Goal: Information Seeking & Learning: Learn about a topic

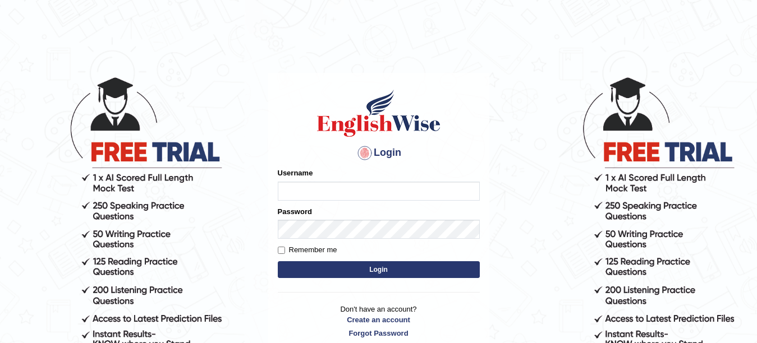
click at [319, 195] on input "Username" at bounding box center [379, 191] width 202 height 19
type input "Farzana12"
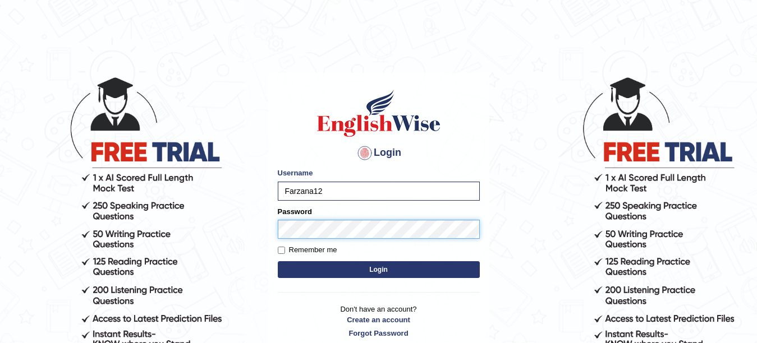
click at [278, 261] on button "Login" at bounding box center [379, 269] width 202 height 17
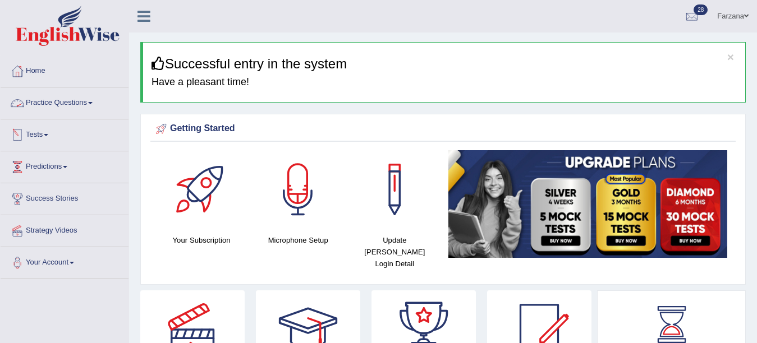
click at [59, 102] on link "Practice Questions" at bounding box center [65, 102] width 128 height 28
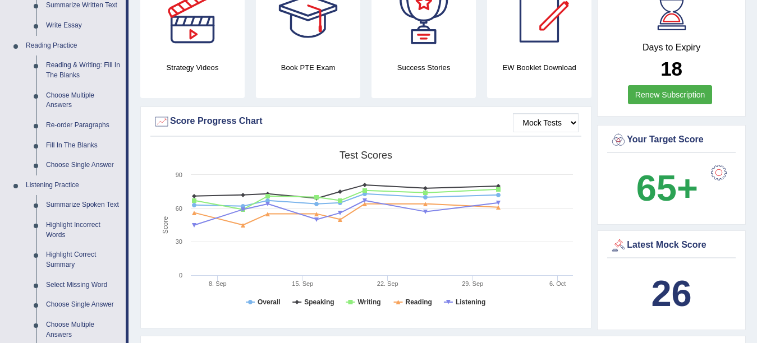
scroll to position [310, 0]
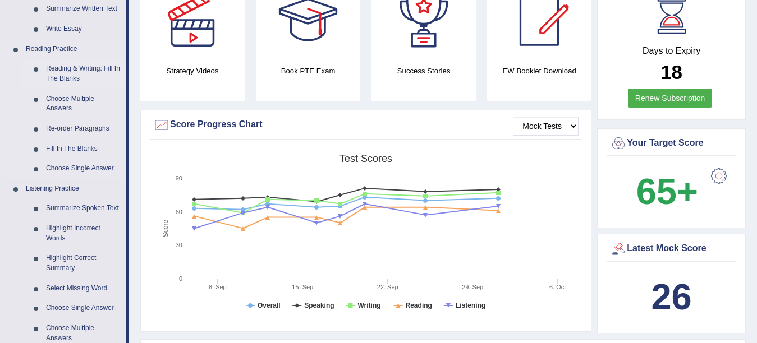
click at [85, 73] on link "Reading & Writing: Fill In The Blanks" at bounding box center [83, 74] width 85 height 30
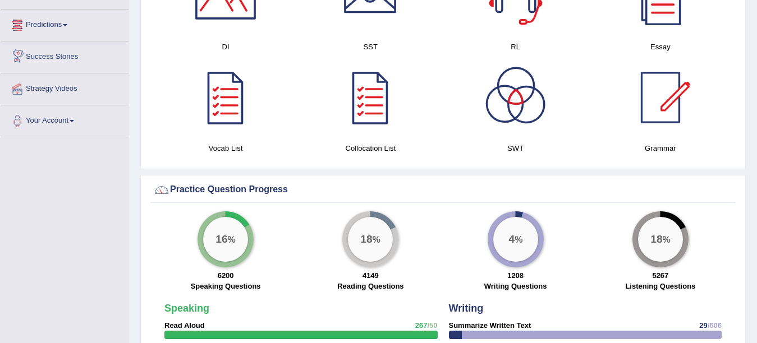
scroll to position [692, 0]
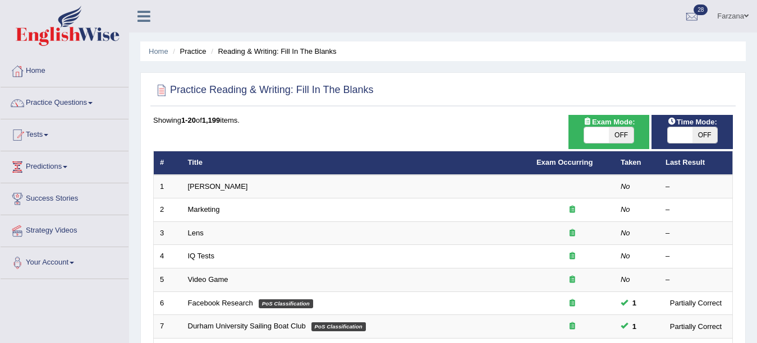
click at [691, 132] on span at bounding box center [680, 135] width 25 height 16
checkbox input "true"
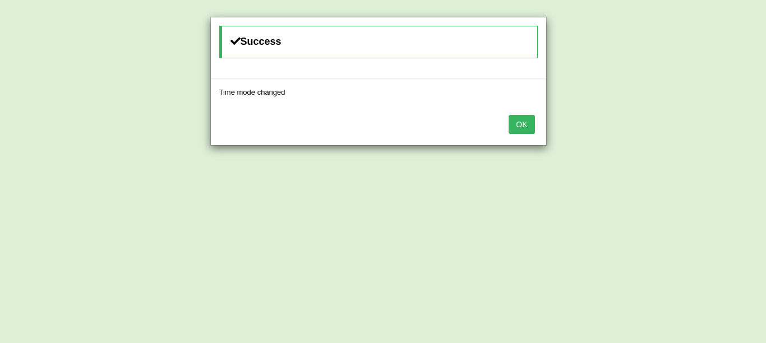
click at [533, 122] on button "OK" at bounding box center [522, 124] width 26 height 19
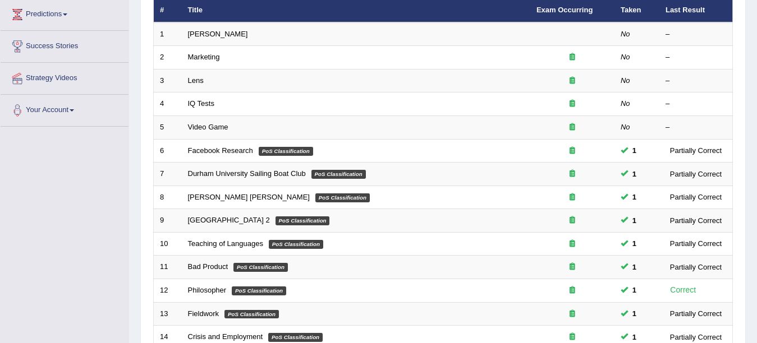
scroll to position [367, 0]
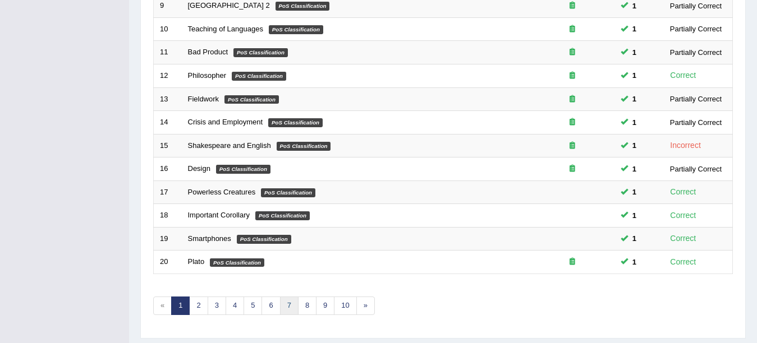
click at [282, 310] on link "7" at bounding box center [289, 306] width 19 height 19
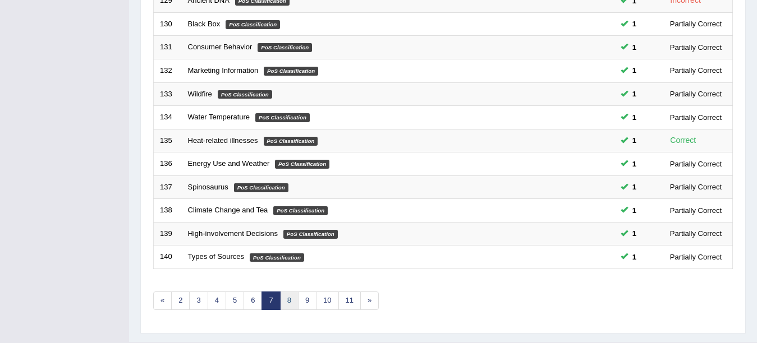
click at [291, 297] on link "8" at bounding box center [289, 301] width 19 height 19
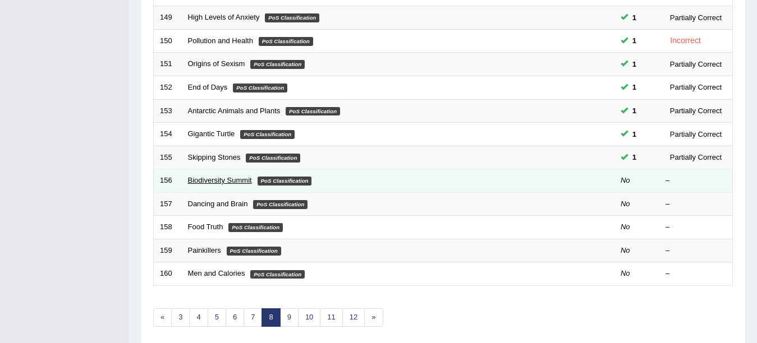
click at [199, 181] on link "Biodiversity Summit" at bounding box center [220, 180] width 64 height 8
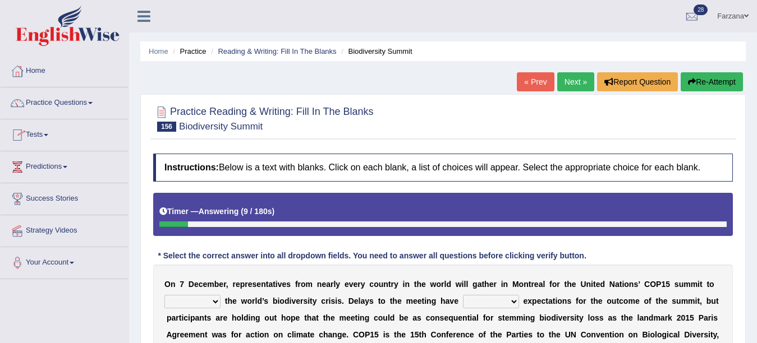
click at [46, 131] on link "Tests" at bounding box center [65, 133] width 128 height 28
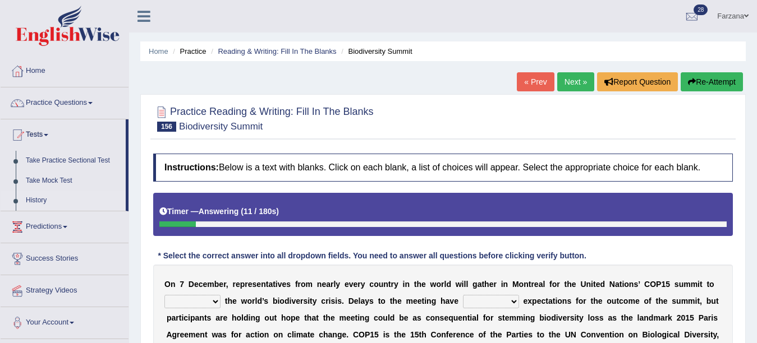
click at [37, 198] on link "History" at bounding box center [73, 201] width 105 height 20
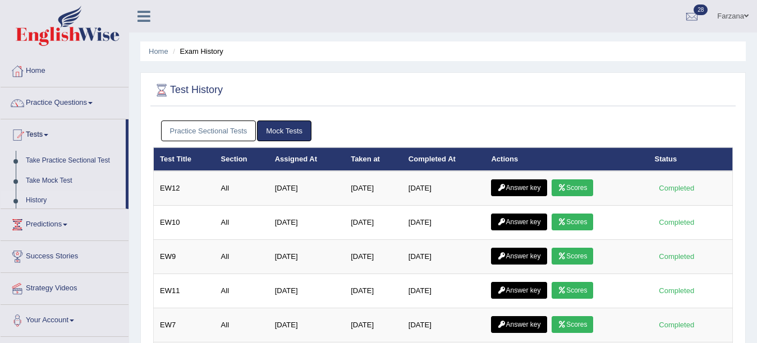
click at [210, 136] on link "Practice Sectional Tests" at bounding box center [208, 131] width 95 height 21
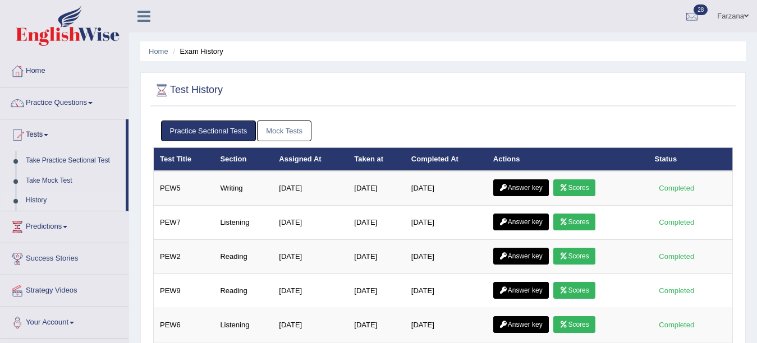
click at [303, 129] on link "Mock Tests" at bounding box center [284, 131] width 54 height 21
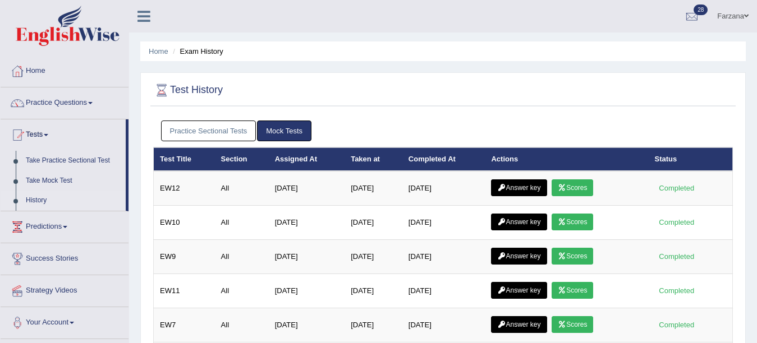
click at [243, 127] on link "Practice Sectional Tests" at bounding box center [208, 131] width 95 height 21
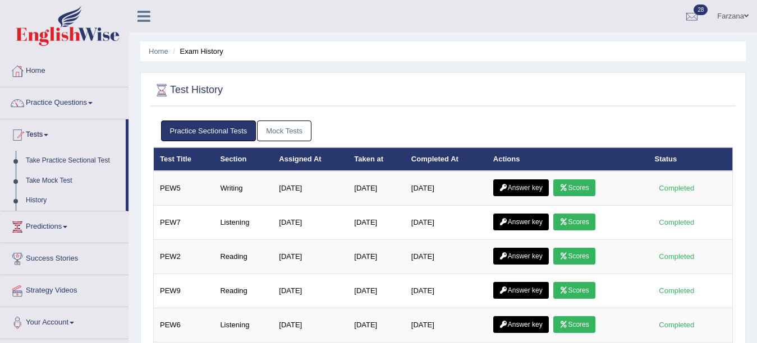
click at [302, 131] on link "Mock Tests" at bounding box center [284, 131] width 54 height 21
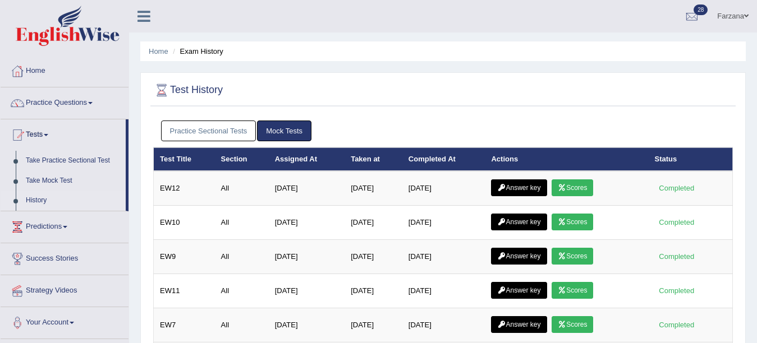
drag, startPoint x: 259, startPoint y: 35, endPoint x: 233, endPoint y: 49, distance: 30.1
drag, startPoint x: 233, startPoint y: 49, endPoint x: 415, endPoint y: 52, distance: 181.8
drag, startPoint x: 415, startPoint y: 52, endPoint x: 596, endPoint y: 53, distance: 181.2
drag, startPoint x: 596, startPoint y: 53, endPoint x: 228, endPoint y: 73, distance: 368.0
drag, startPoint x: 228, startPoint y: 73, endPoint x: 406, endPoint y: 72, distance: 177.8
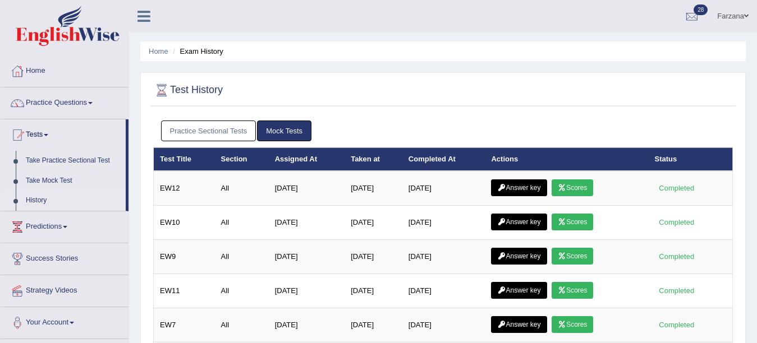
drag, startPoint x: 406, startPoint y: 72, endPoint x: 587, endPoint y: 73, distance: 180.6
drag, startPoint x: 587, startPoint y: 73, endPoint x: 244, endPoint y: 42, distance: 344.2
drag, startPoint x: 244, startPoint y: 42, endPoint x: 424, endPoint y: 42, distance: 179.5
drag, startPoint x: 424, startPoint y: 42, endPoint x: 599, endPoint y: 42, distance: 175.6
drag, startPoint x: 599, startPoint y: 42, endPoint x: 224, endPoint y: 42, distance: 375.3
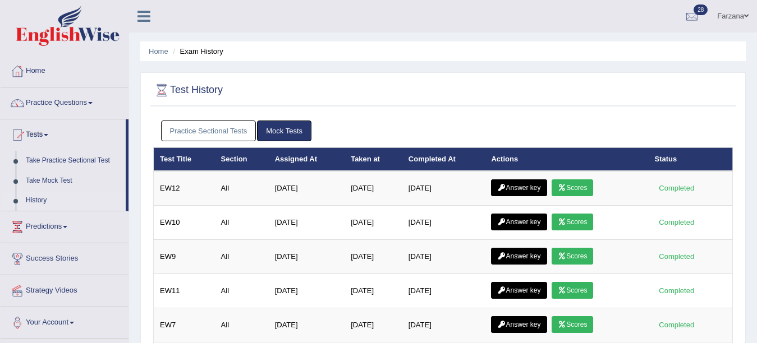
drag, startPoint x: 224, startPoint y: 42, endPoint x: 399, endPoint y: 43, distance: 175.0
drag, startPoint x: 399, startPoint y: 43, endPoint x: 576, endPoint y: 44, distance: 177.3
drag, startPoint x: 576, startPoint y: 44, endPoint x: 378, endPoint y: 58, distance: 199.1
click at [378, 58] on ul "Home Exam History" at bounding box center [442, 52] width 605 height 20
drag, startPoint x: 300, startPoint y: 19, endPoint x: 260, endPoint y: 21, distance: 39.9
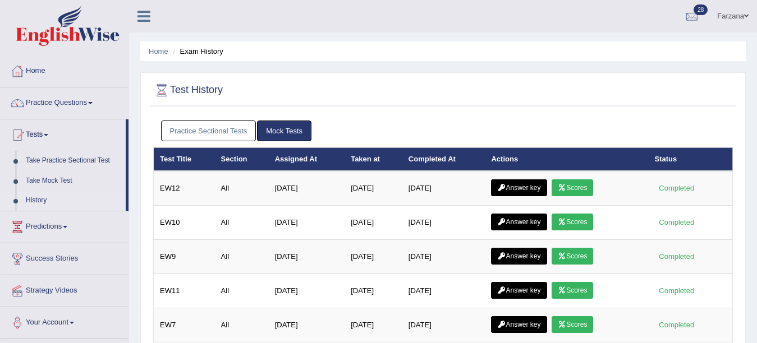
drag, startPoint x: 260, startPoint y: 21, endPoint x: 168, endPoint y: 20, distance: 92.0
drag, startPoint x: 168, startPoint y: 20, endPoint x: 344, endPoint y: 21, distance: 176.7
drag, startPoint x: 344, startPoint y: 21, endPoint x: 520, endPoint y: 22, distance: 175.6
drag, startPoint x: 520, startPoint y: 22, endPoint x: 229, endPoint y: 41, distance: 291.2
drag, startPoint x: 229, startPoint y: 41, endPoint x: 407, endPoint y: 43, distance: 177.8
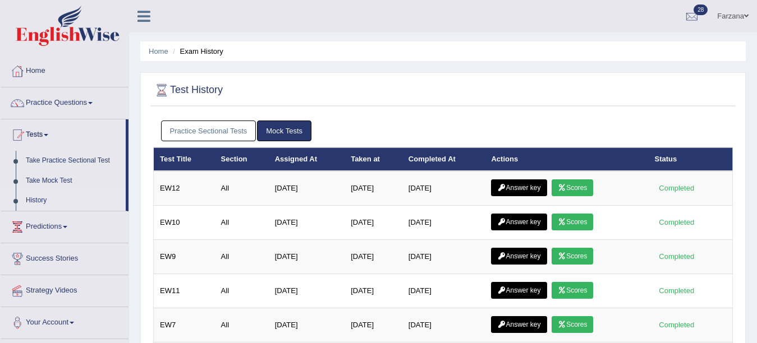
drag, startPoint x: 407, startPoint y: 43, endPoint x: 186, endPoint y: 130, distance: 237.8
click at [186, 130] on link "Practice Sectional Tests" at bounding box center [208, 131] width 95 height 21
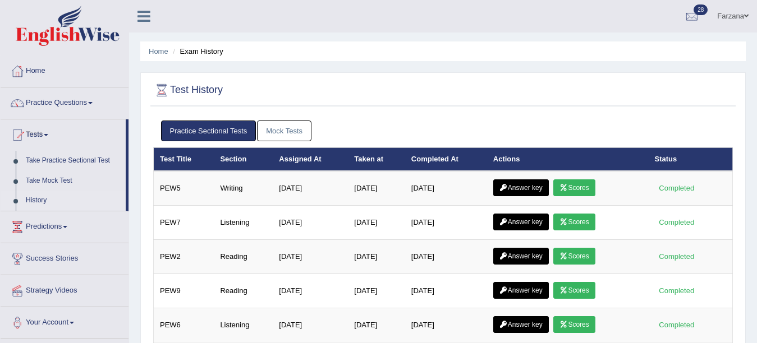
click at [270, 133] on link "Mock Tests" at bounding box center [284, 131] width 54 height 21
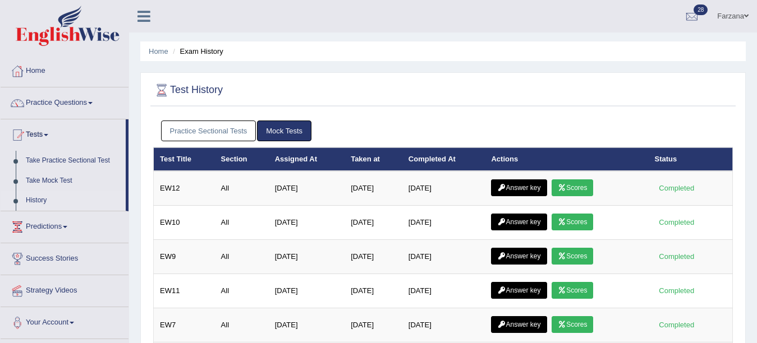
click at [239, 128] on link "Practice Sectional Tests" at bounding box center [208, 131] width 95 height 21
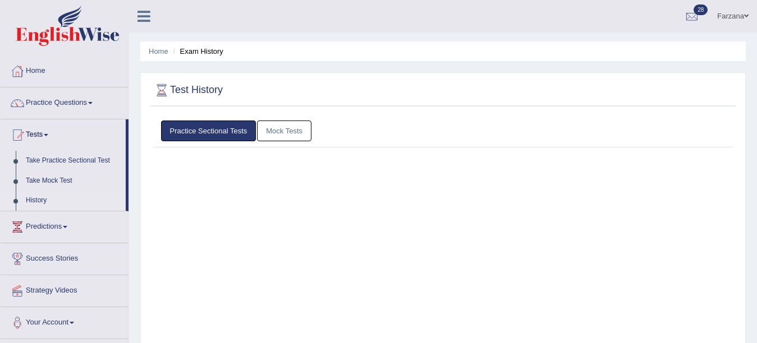
click at [239, 128] on link "Practice Sectional Tests" at bounding box center [208, 131] width 95 height 21
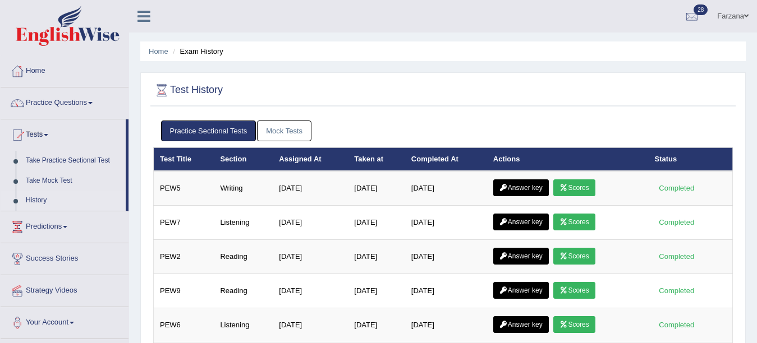
click at [262, 131] on link "Mock Tests" at bounding box center [284, 131] width 54 height 21
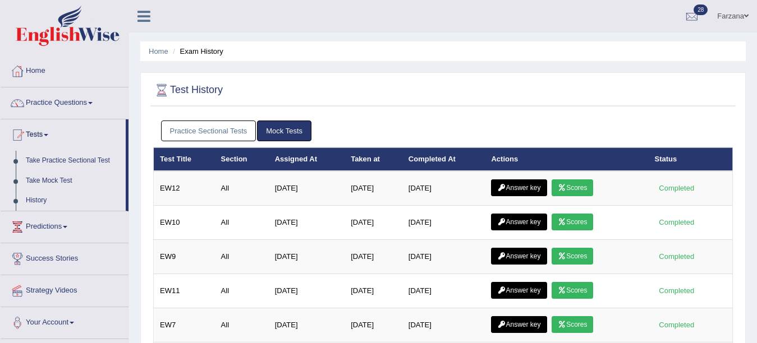
click at [234, 129] on link "Practice Sectional Tests" at bounding box center [208, 131] width 95 height 21
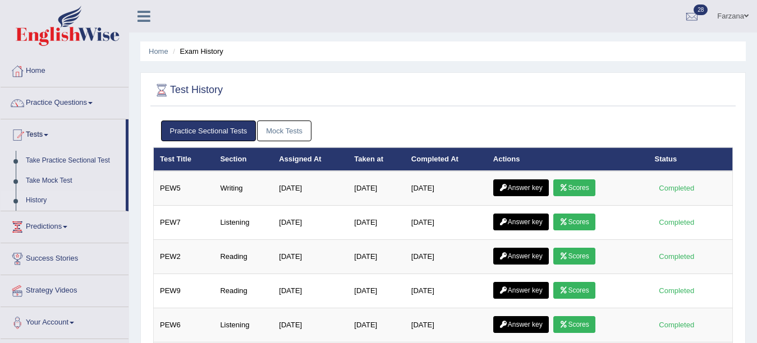
click at [287, 129] on link "Mock Tests" at bounding box center [284, 131] width 54 height 21
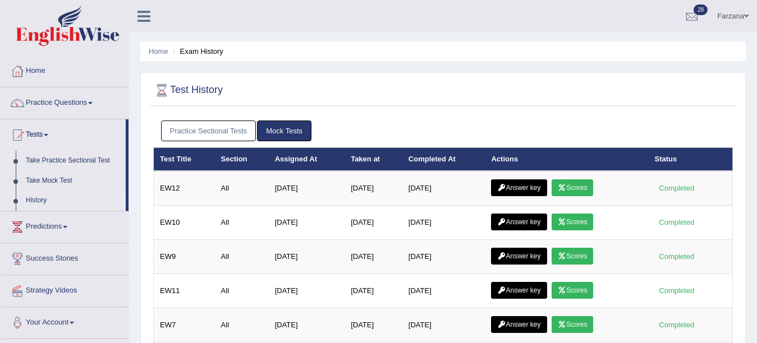
click at [287, 128] on link "Mock Tests" at bounding box center [284, 131] width 54 height 21
click at [241, 134] on link "Practice Sectional Tests" at bounding box center [208, 131] width 95 height 21
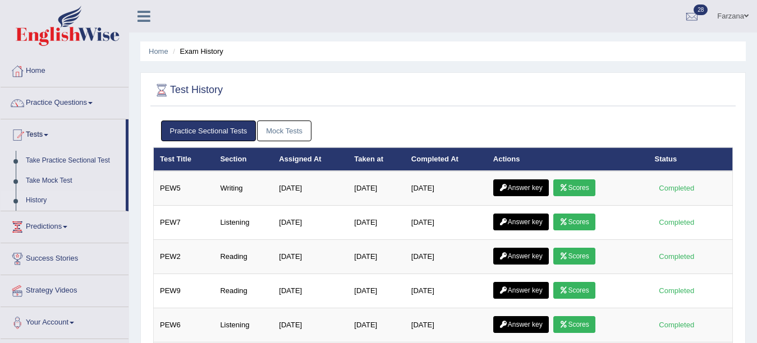
click at [265, 136] on link "Mock Tests" at bounding box center [284, 131] width 54 height 21
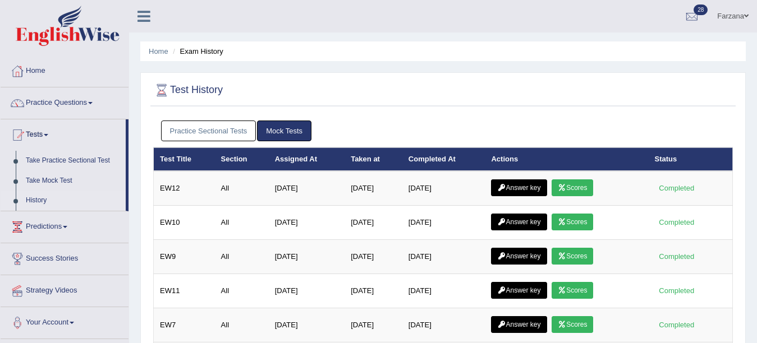
click at [222, 129] on link "Practice Sectional Tests" at bounding box center [208, 131] width 95 height 21
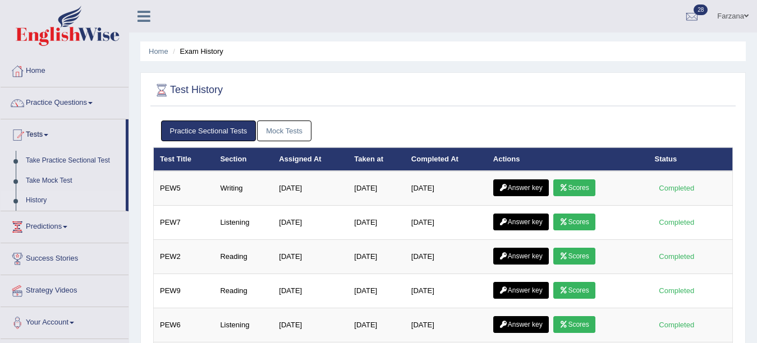
click at [280, 130] on link "Mock Tests" at bounding box center [284, 131] width 54 height 21
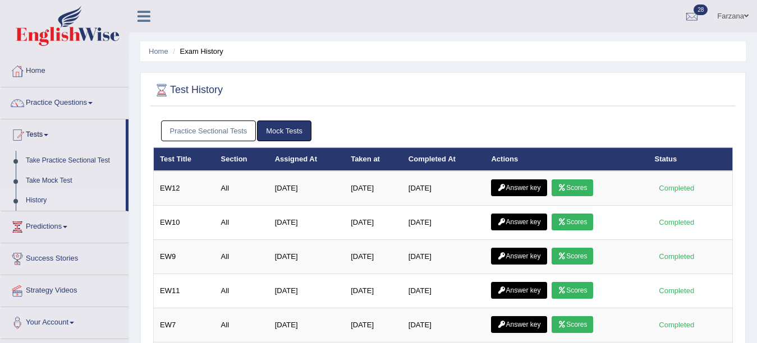
click at [227, 128] on link "Practice Sectional Tests" at bounding box center [208, 131] width 95 height 21
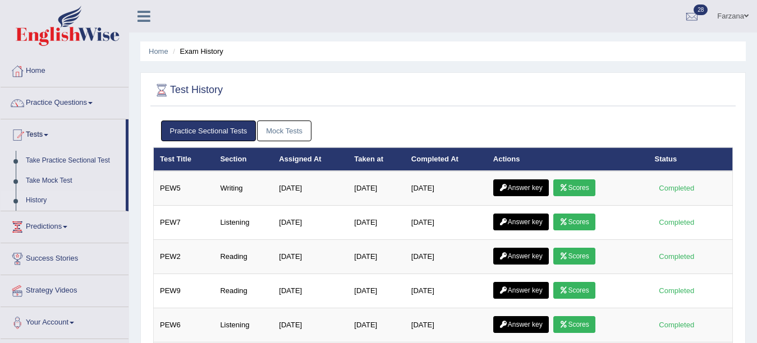
click at [274, 131] on link "Mock Tests" at bounding box center [284, 131] width 54 height 21
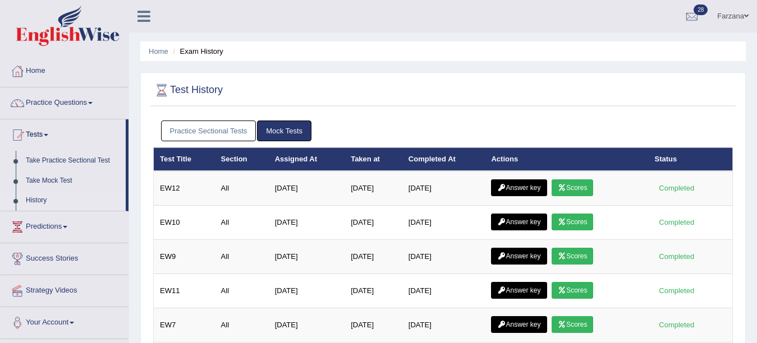
click at [211, 130] on link "Practice Sectional Tests" at bounding box center [208, 131] width 95 height 21
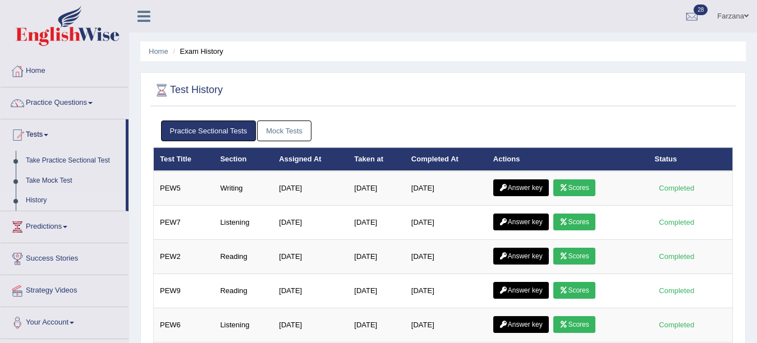
click at [280, 127] on link "Mock Tests" at bounding box center [284, 131] width 54 height 21
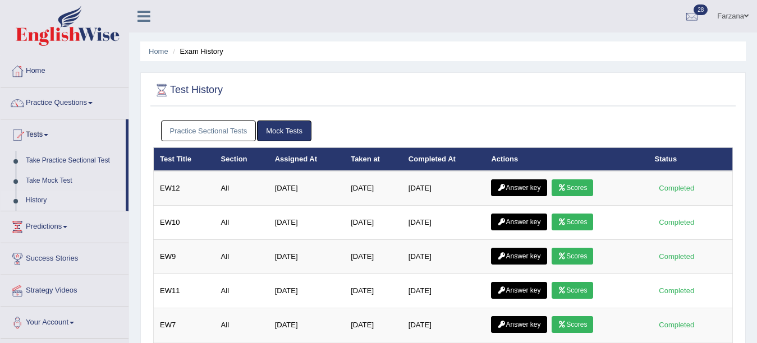
click at [728, 88] on div at bounding box center [442, 90] width 579 height 23
click at [204, 125] on link "Practice Sectional Tests" at bounding box center [208, 131] width 95 height 21
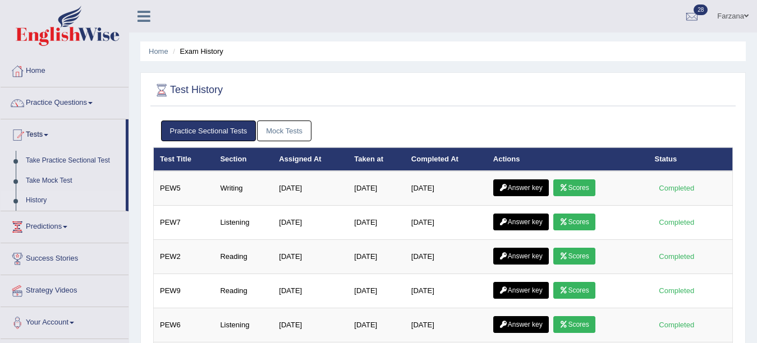
click at [269, 134] on link "Mock Tests" at bounding box center [284, 131] width 54 height 21
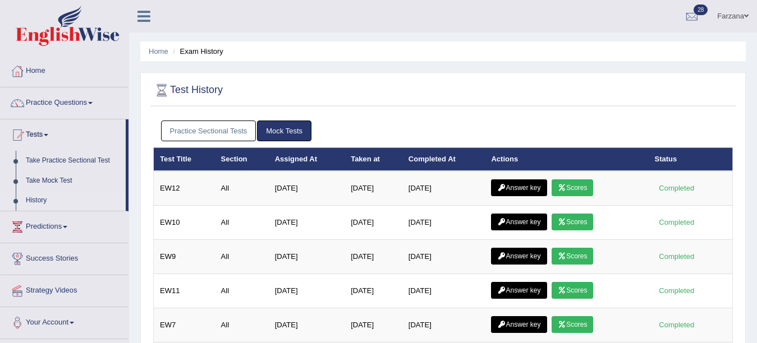
click at [227, 134] on link "Practice Sectional Tests" at bounding box center [208, 131] width 95 height 21
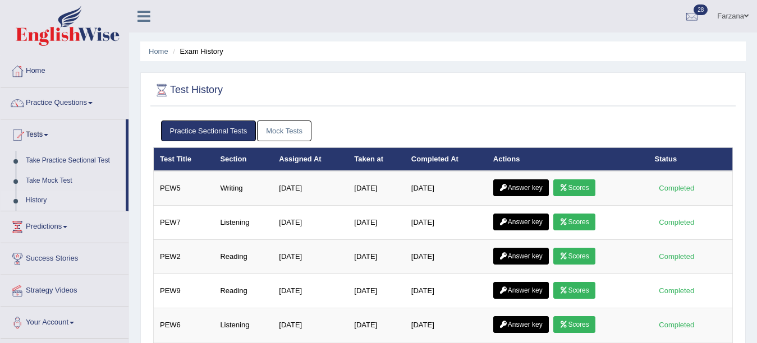
click at [282, 132] on link "Mock Tests" at bounding box center [284, 131] width 54 height 21
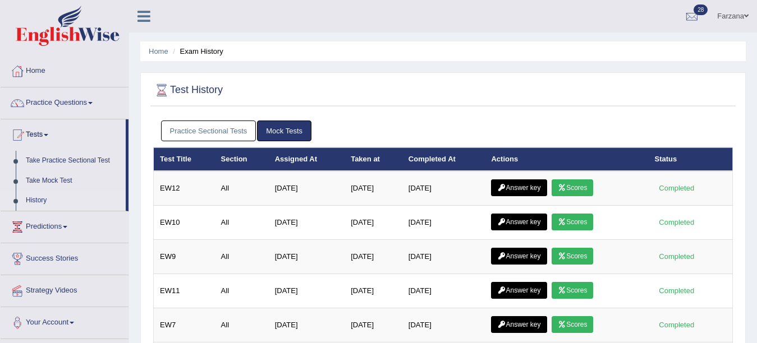
drag, startPoint x: 753, startPoint y: 69, endPoint x: 766, endPoint y: 77, distance: 14.9
click at [756, 77] on html "Toggle navigation Home Practice Questions Speaking Practice Read Aloud Repeat S…" at bounding box center [378, 171] width 757 height 343
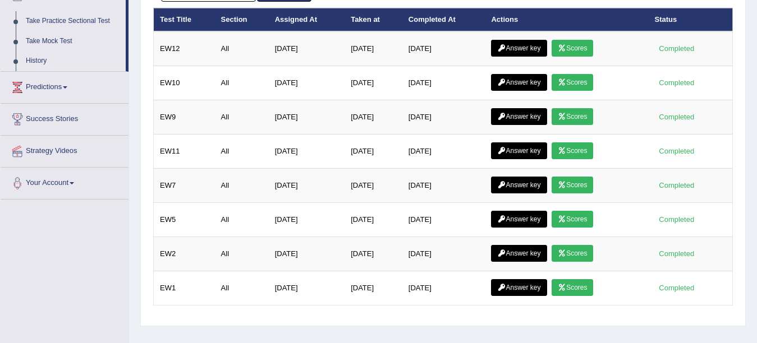
scroll to position [144, 0]
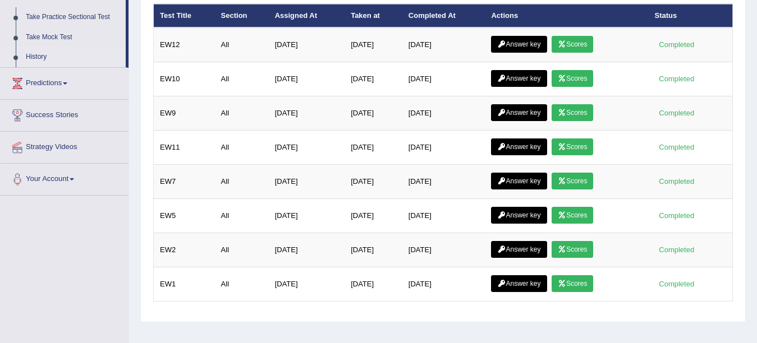
drag, startPoint x: 762, startPoint y: 185, endPoint x: 766, endPoint y: 155, distance: 29.9
click at [756, 157] on html "Toggle navigation Home Practice Questions Speaking Practice Read Aloud Repeat S…" at bounding box center [378, 27] width 757 height 343
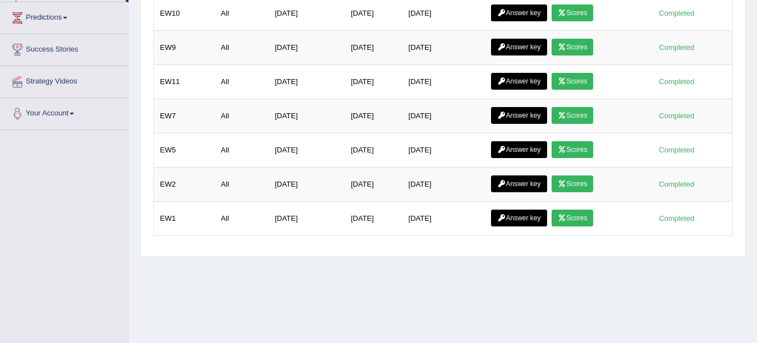
scroll to position [234, 0]
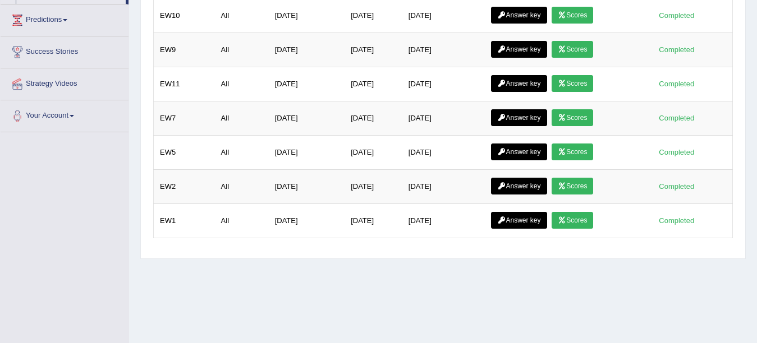
scroll to position [246, 0]
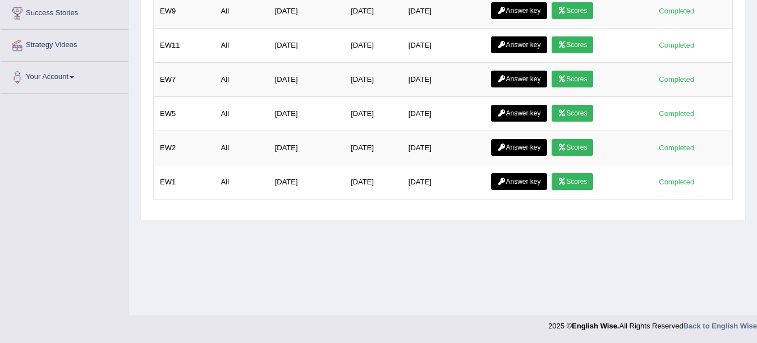
click at [748, 158] on div "Home Exam History Test History Practice Sectional Tests Mock Tests Test Title S…" at bounding box center [443, 34] width 628 height 561
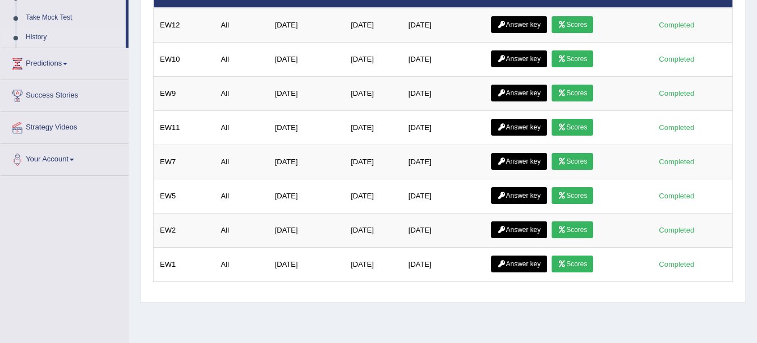
scroll to position [161, 0]
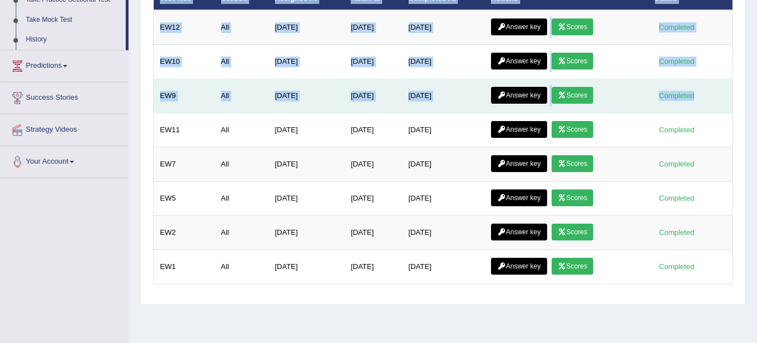
drag, startPoint x: 744, startPoint y: 106, endPoint x: 723, endPoint y: 89, distance: 27.1
click at [723, 89] on div "Test History Practice Sectional Tests Mock Tests Test Title Section Assigned At…" at bounding box center [442, 108] width 605 height 394
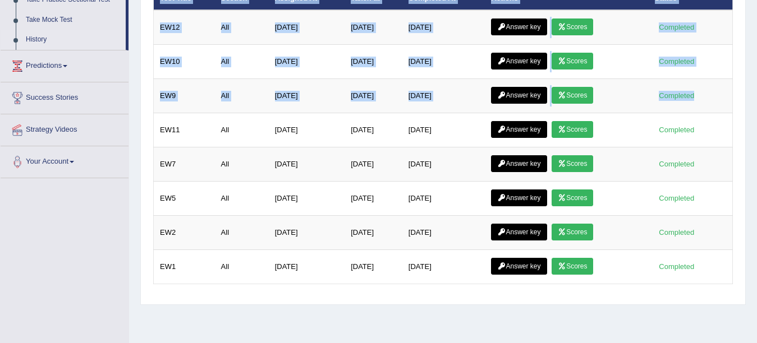
click at [453, 293] on div "Practice Sectional Tests Mock Tests Test Title Section Assigned At Taken at Com…" at bounding box center [442, 126] width 585 height 345
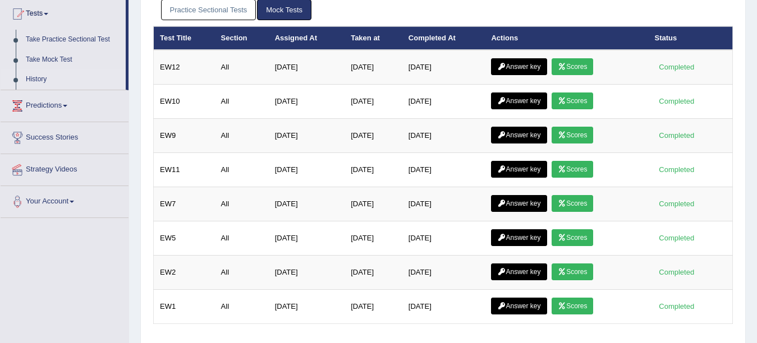
scroll to position [0, 0]
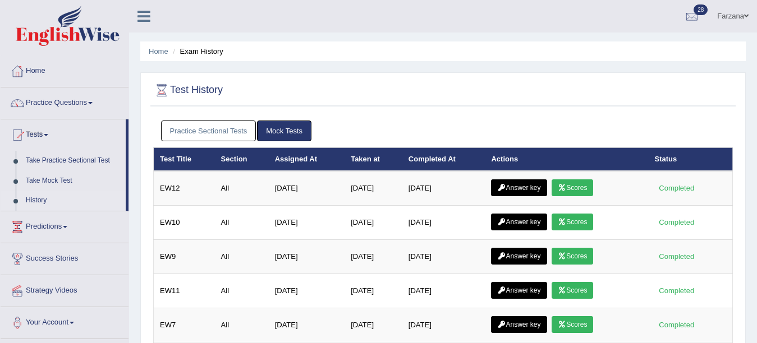
click at [344, 154] on th "Taken at" at bounding box center [373, 160] width 58 height 24
click at [212, 139] on link "Practice Sectional Tests" at bounding box center [208, 131] width 95 height 21
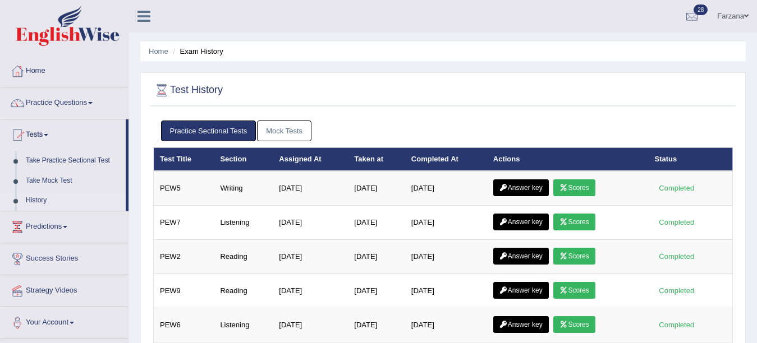
click at [253, 135] on link "Practice Sectional Tests" at bounding box center [208, 131] width 95 height 21
click at [269, 135] on link "Mock Tests" at bounding box center [284, 131] width 54 height 21
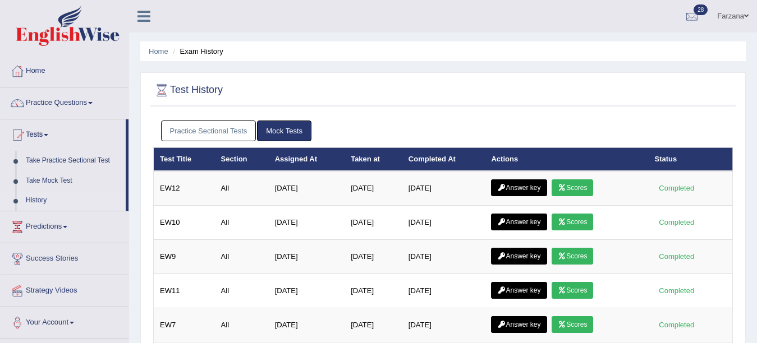
click at [166, 127] on link "Practice Sectional Tests" at bounding box center [208, 131] width 95 height 21
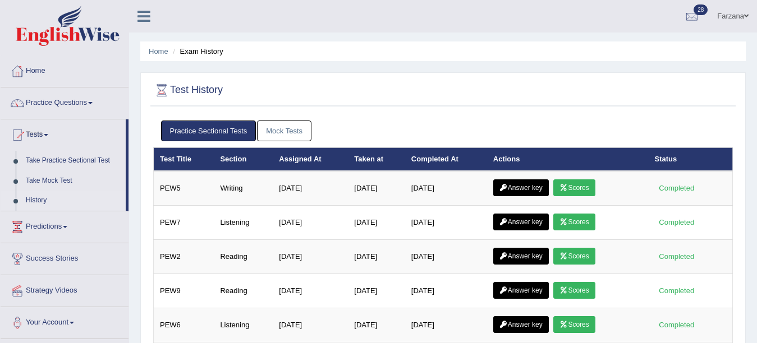
click at [279, 141] on div "Practice Sectional Tests Mock Tests" at bounding box center [442, 131] width 579 height 33
click at [269, 137] on link "Mock Tests" at bounding box center [284, 131] width 54 height 21
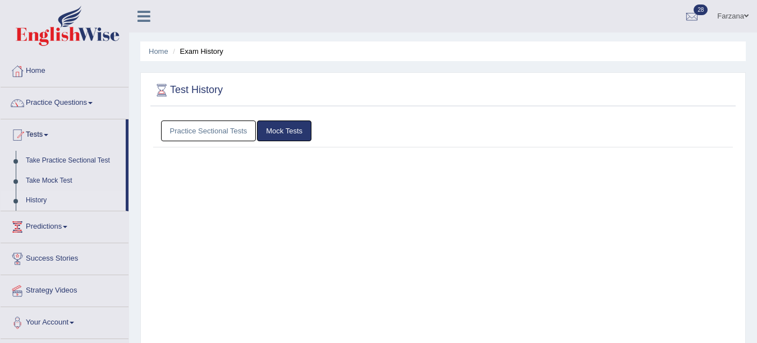
click at [269, 137] on link "Mock Tests" at bounding box center [284, 131] width 54 height 21
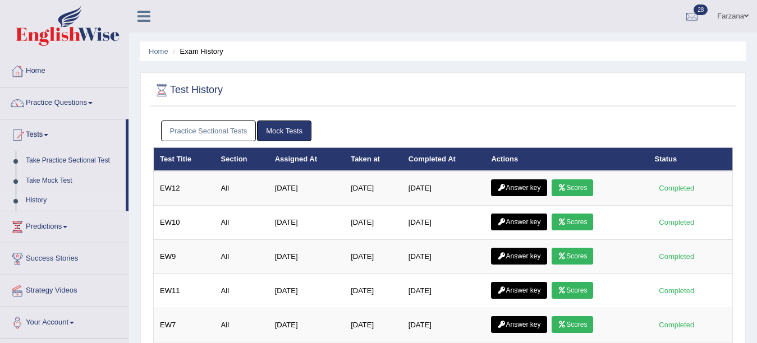
click at [269, 137] on link "Mock Tests" at bounding box center [284, 131] width 54 height 21
click at [241, 135] on link "Practice Sectional Tests" at bounding box center [208, 131] width 95 height 21
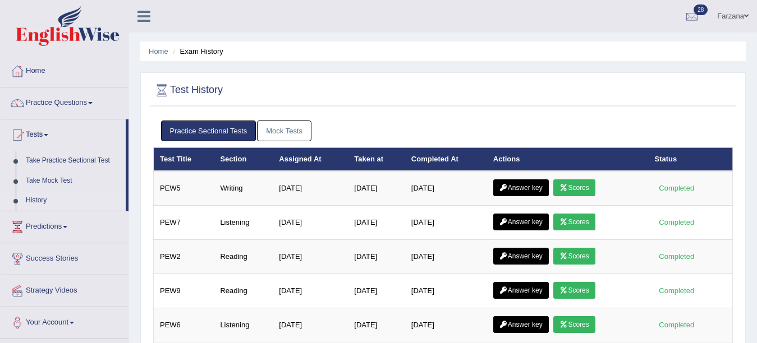
click at [231, 131] on link "Practice Sectional Tests" at bounding box center [208, 131] width 95 height 21
click at [294, 126] on link "Mock Tests" at bounding box center [284, 131] width 54 height 21
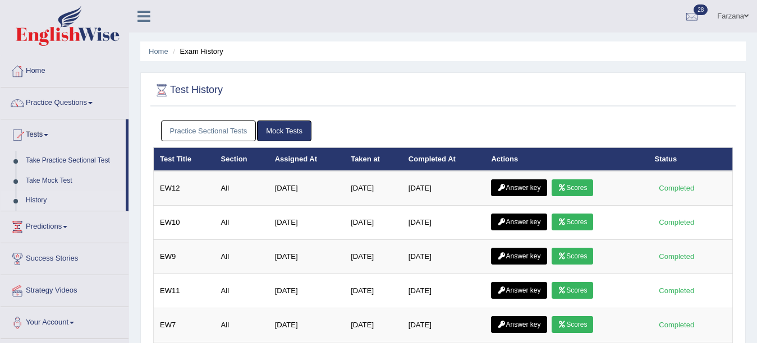
click at [257, 126] on link "Mock Tests" at bounding box center [284, 131] width 54 height 21
drag, startPoint x: 222, startPoint y: 128, endPoint x: 259, endPoint y: 127, distance: 36.5
click at [222, 128] on link "Practice Sectional Tests" at bounding box center [208, 131] width 95 height 21
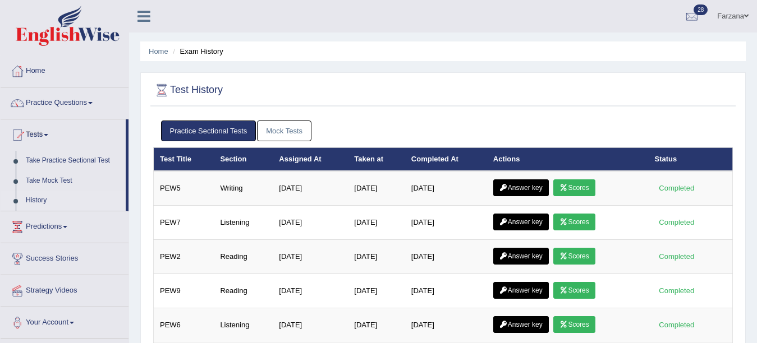
click at [296, 125] on link "Mock Tests" at bounding box center [284, 131] width 54 height 21
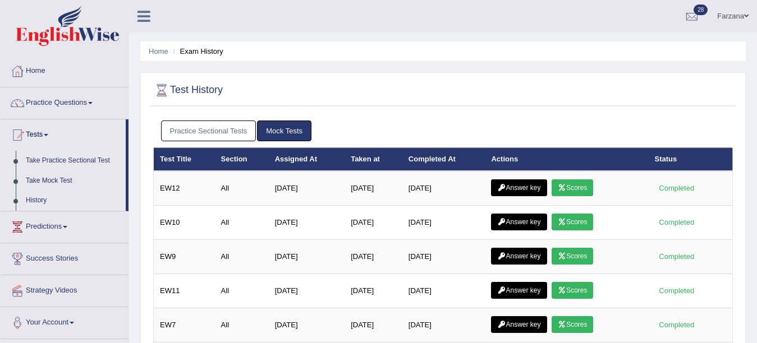
click at [251, 125] on link "Practice Sectional Tests" at bounding box center [208, 131] width 95 height 21
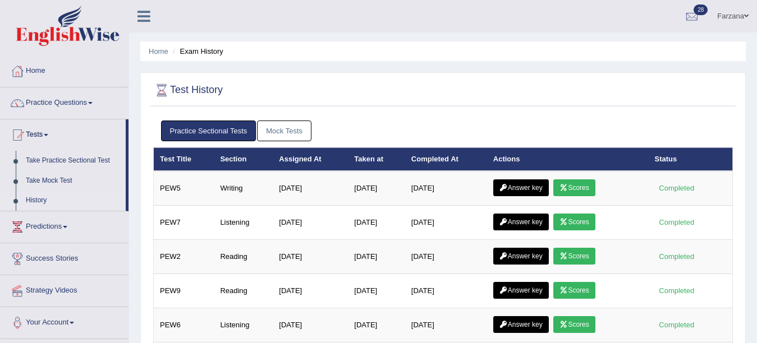
click at [251, 125] on link "Practice Sectional Tests" at bounding box center [208, 131] width 95 height 21
click at [278, 123] on link "Mock Tests" at bounding box center [284, 131] width 54 height 21
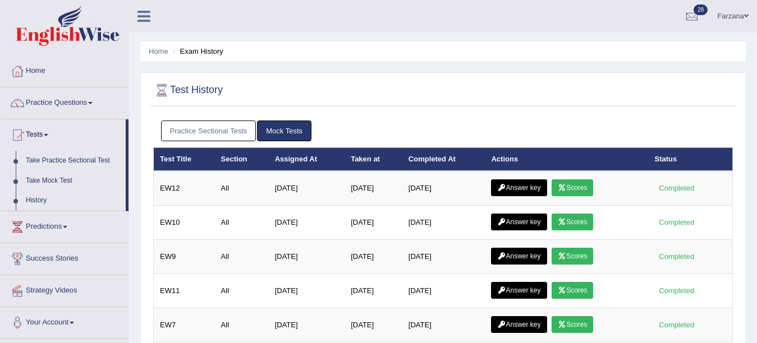
click at [215, 126] on link "Practice Sectional Tests" at bounding box center [208, 131] width 95 height 21
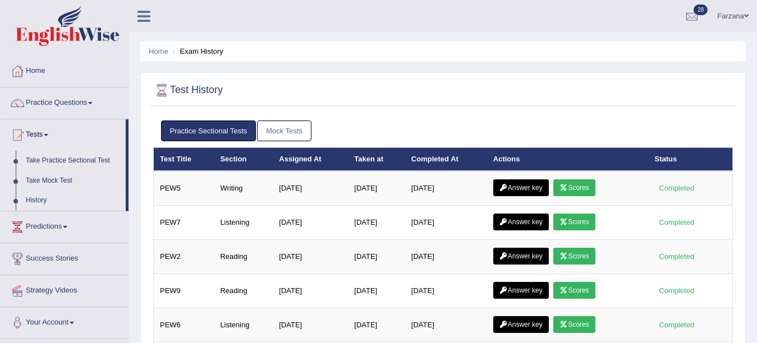
click at [270, 125] on link "Mock Tests" at bounding box center [284, 131] width 54 height 21
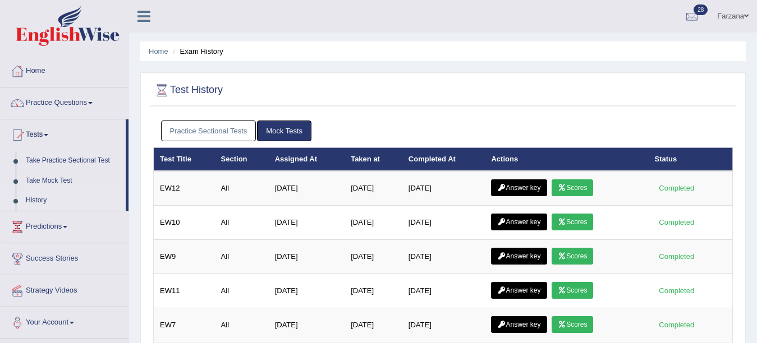
click at [250, 125] on link "Practice Sectional Tests" at bounding box center [208, 131] width 95 height 21
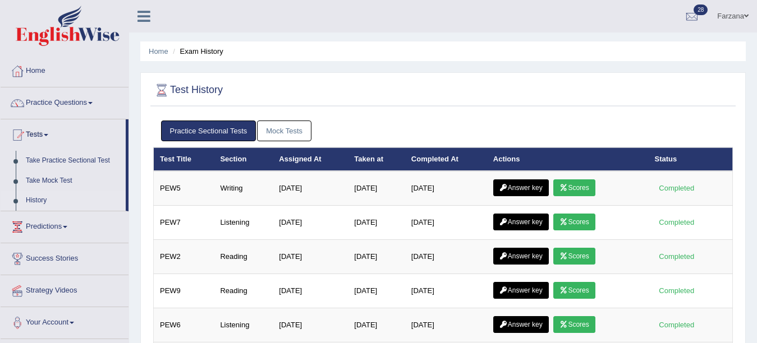
click at [301, 125] on link "Mock Tests" at bounding box center [284, 131] width 54 height 21
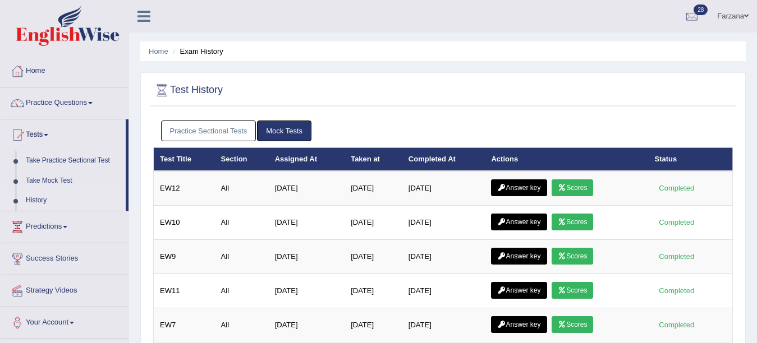
click at [191, 131] on link "Practice Sectional Tests" at bounding box center [208, 131] width 95 height 21
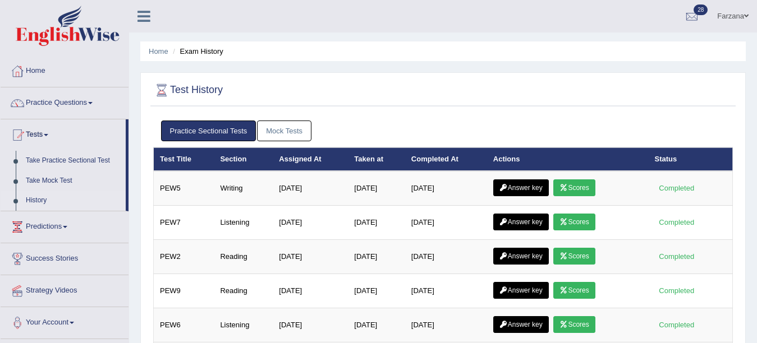
click at [191, 131] on link "Practice Sectional Tests" at bounding box center [208, 131] width 95 height 21
click at [277, 130] on link "Mock Tests" at bounding box center [284, 131] width 54 height 21
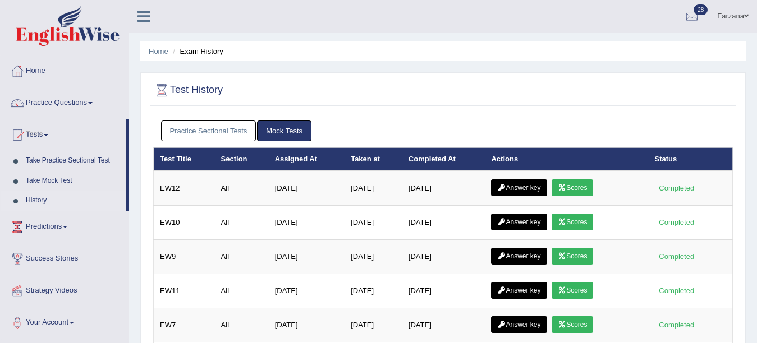
click at [177, 134] on link "Practice Sectional Tests" at bounding box center [208, 131] width 95 height 21
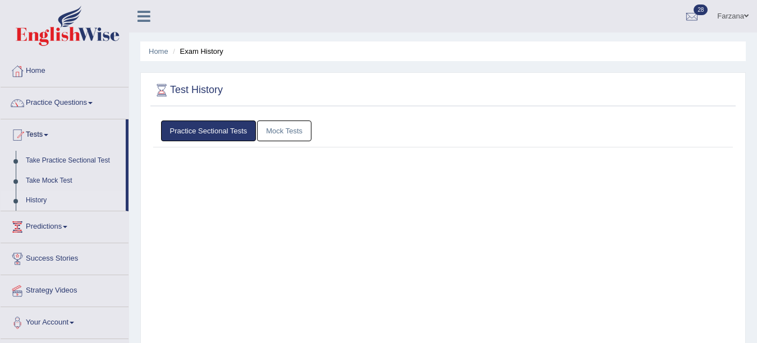
click at [177, 134] on link "Practice Sectional Tests" at bounding box center [208, 131] width 95 height 21
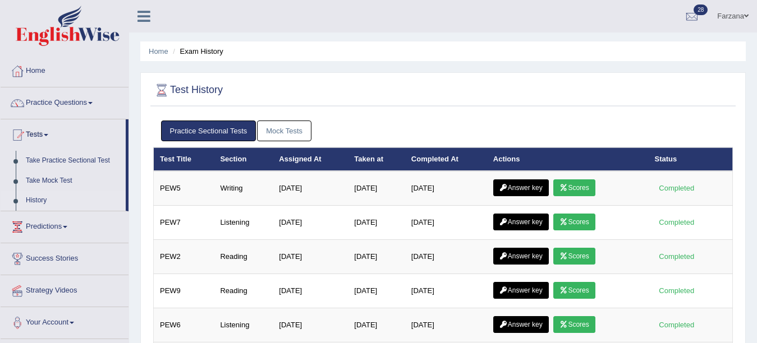
click at [279, 137] on link "Mock Tests" at bounding box center [284, 131] width 54 height 21
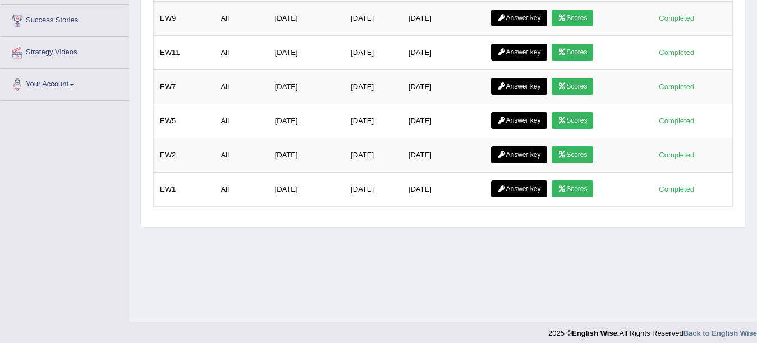
scroll to position [246, 0]
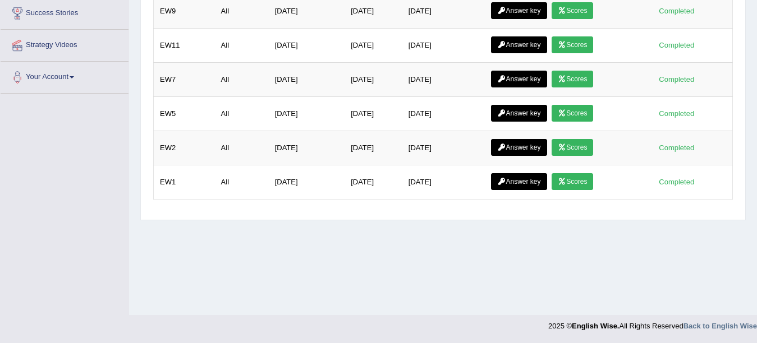
drag, startPoint x: 742, startPoint y: 286, endPoint x: 766, endPoint y: 148, distance: 140.0
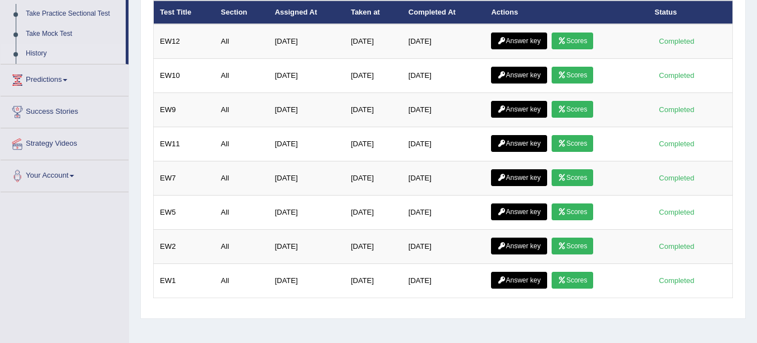
scroll to position [149, 0]
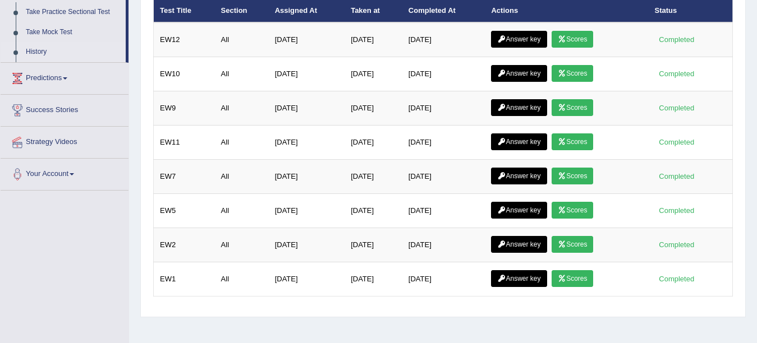
click at [745, 169] on div "Test History Practice Sectional Tests Mock Tests Test Title Section Assigned At…" at bounding box center [442, 121] width 605 height 394
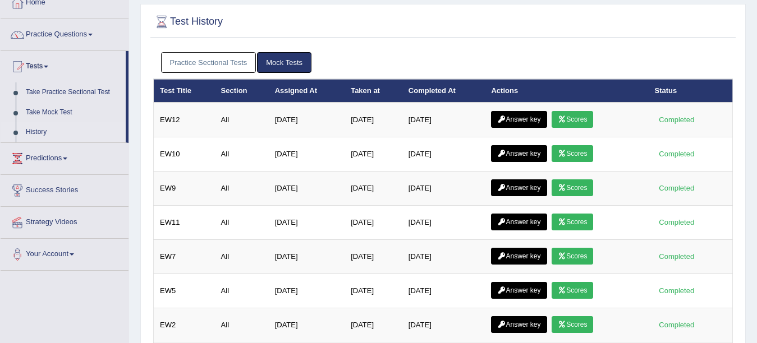
scroll to position [0, 0]
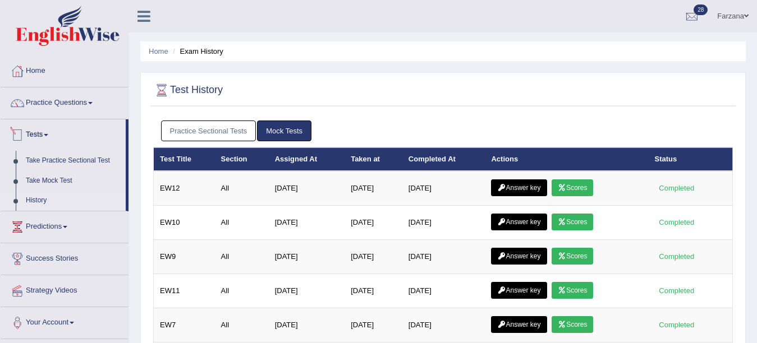
click at [26, 134] on link "Tests" at bounding box center [63, 133] width 125 height 28
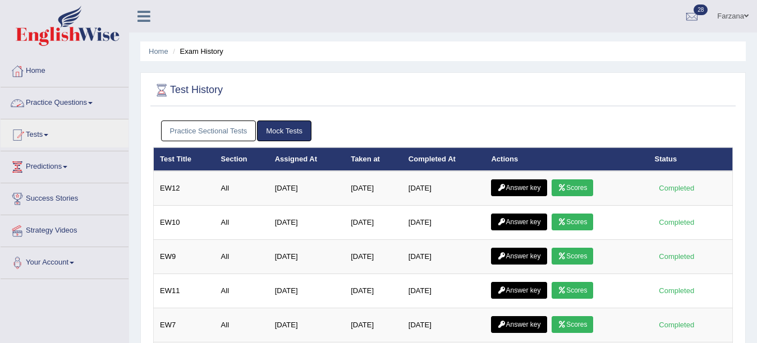
click at [65, 104] on link "Practice Questions" at bounding box center [65, 102] width 128 height 28
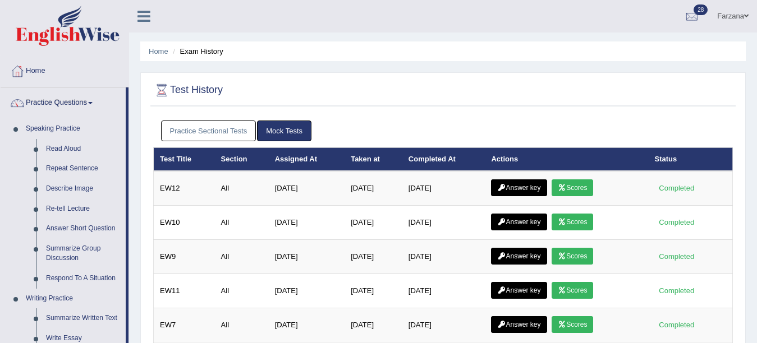
click at [753, 61] on div "Home Exam History Test History Practice Sectional Tests Mock Tests Test Title S…" at bounding box center [443, 280] width 628 height 561
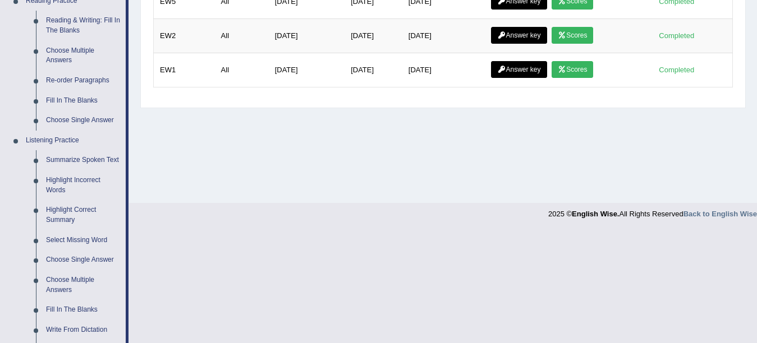
scroll to position [339, 0]
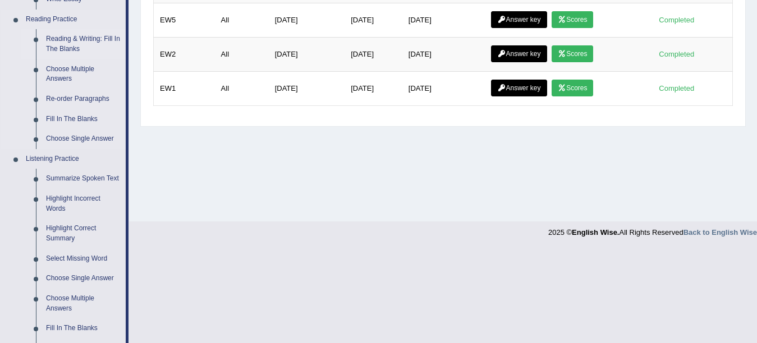
click at [86, 39] on link "Reading & Writing: Fill In The Blanks" at bounding box center [83, 44] width 85 height 30
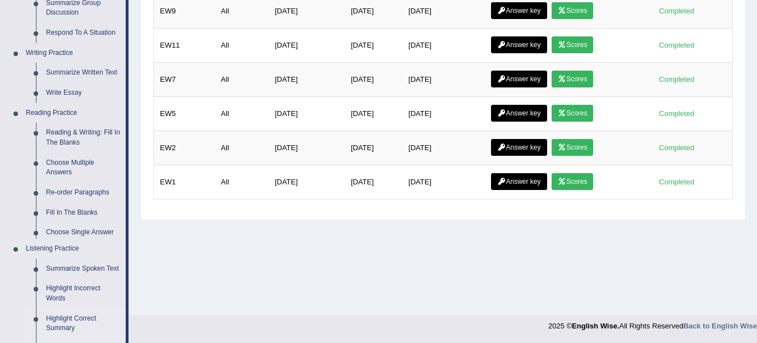
scroll to position [483, 0]
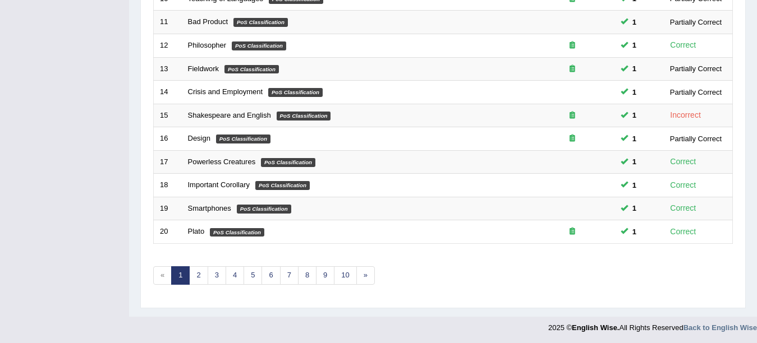
scroll to position [399, 0]
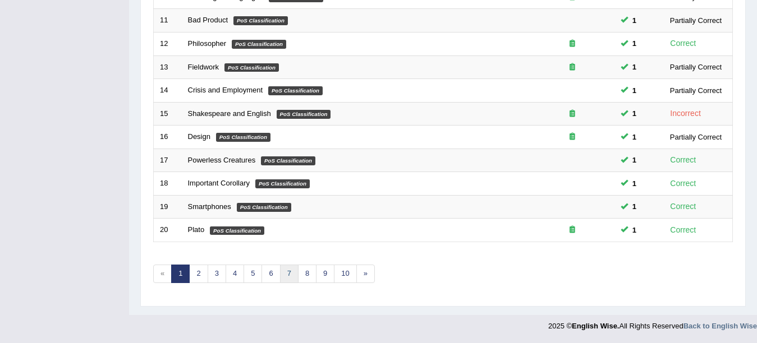
click at [286, 274] on link "7" at bounding box center [289, 274] width 19 height 19
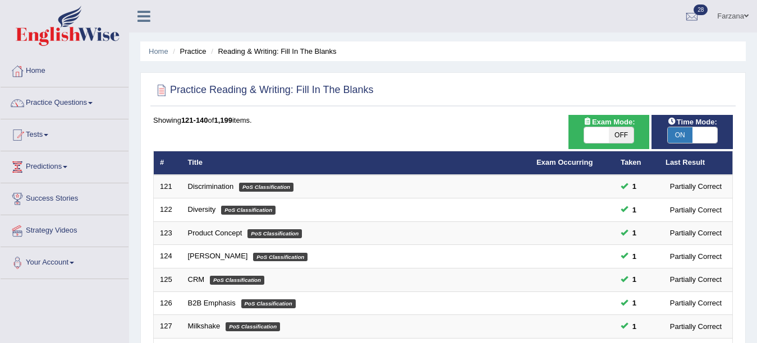
scroll to position [399, 0]
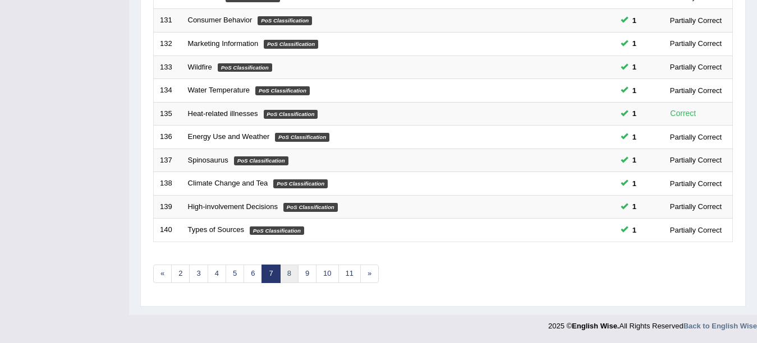
click at [291, 282] on link "8" at bounding box center [289, 274] width 19 height 19
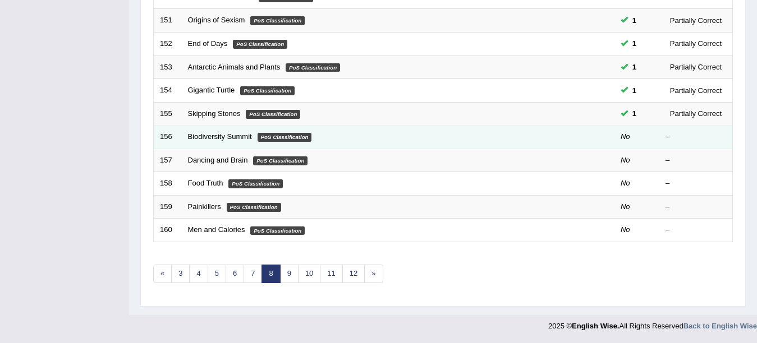
click at [205, 142] on td "Biodiversity Summit PoS Classification" at bounding box center [356, 138] width 348 height 24
click at [203, 139] on link "Biodiversity Summit" at bounding box center [220, 136] width 64 height 8
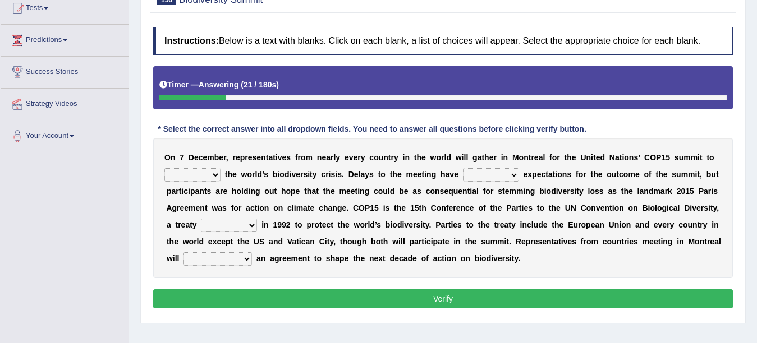
click at [182, 173] on select "work tackle figure redress" at bounding box center [192, 174] width 56 height 13
select select "tackle"
click at [164, 168] on select "work tackle figure redress" at bounding box center [192, 174] width 56 height 13
click at [480, 170] on select "tempered coppered whispered coated" at bounding box center [491, 174] width 56 height 13
click at [210, 229] on select "crafted drifted rafted drafted" at bounding box center [229, 225] width 56 height 13
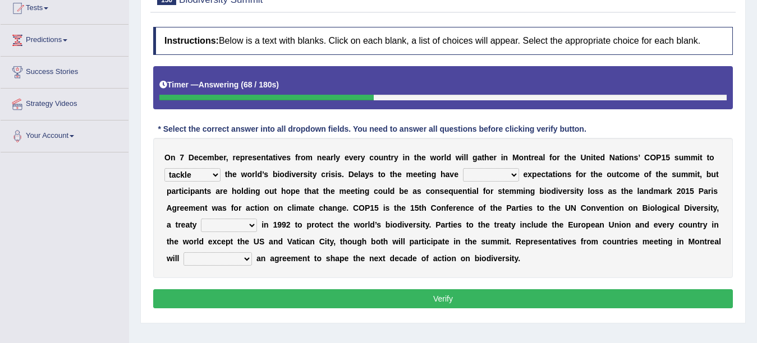
select select "drifted"
click at [201, 219] on select "crafted drifted rafted drafted" at bounding box center [229, 225] width 56 height 13
click at [208, 257] on select "satiate depreciate dispassionate negotiate" at bounding box center [217, 258] width 68 height 13
click at [216, 265] on select "satiate depreciate dispassionate negotiate" at bounding box center [217, 258] width 68 height 13
click at [231, 263] on select "satiate depreciate dispassionate negotiate" at bounding box center [217, 258] width 68 height 13
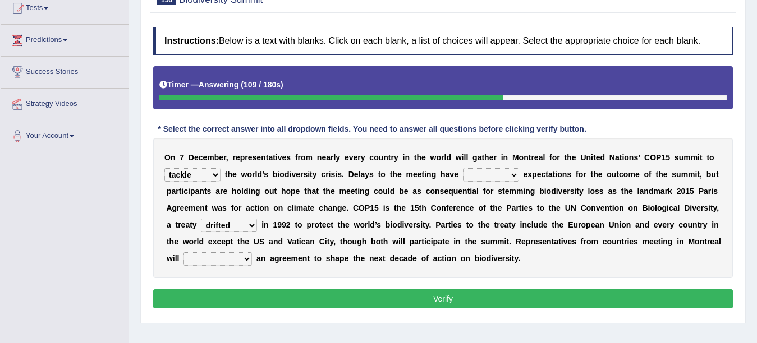
select select "negotiate"
click at [183, 252] on select "satiate depreciate dispassionate negotiate" at bounding box center [217, 258] width 68 height 13
click at [504, 176] on select "tempered coppered whispered coated" at bounding box center [491, 174] width 56 height 13
click at [495, 174] on select "tempered coppered whispered coated" at bounding box center [491, 174] width 56 height 13
click at [463, 168] on select "tempered coppered whispered coated" at bounding box center [491, 174] width 56 height 13
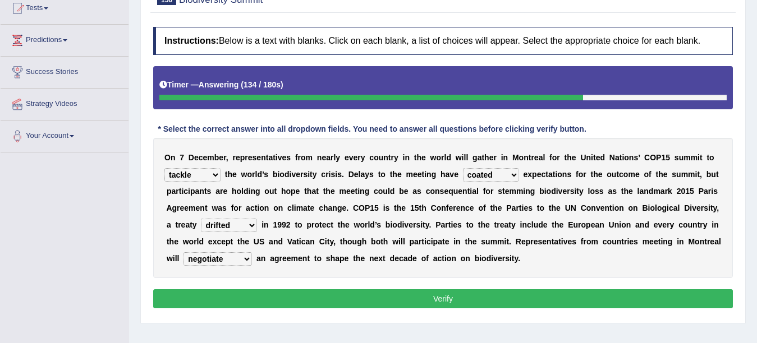
click at [477, 174] on select "tempered coppered whispered coated" at bounding box center [491, 174] width 56 height 13
click at [413, 219] on div "O n 7 D e c e m b e r , r e p r e s e n t a t i v e s f r o m n e a r l y e v e…" at bounding box center [442, 208] width 579 height 140
click at [485, 173] on select "tempered coppered whispered coated" at bounding box center [491, 174] width 56 height 13
select select "whispered"
click at [463, 168] on select "tempered coppered whispered coated" at bounding box center [491, 174] width 56 height 13
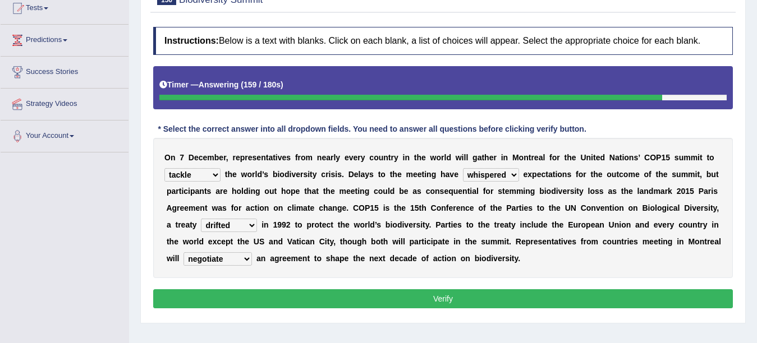
click at [329, 294] on button "Verify" at bounding box center [442, 298] width 579 height 19
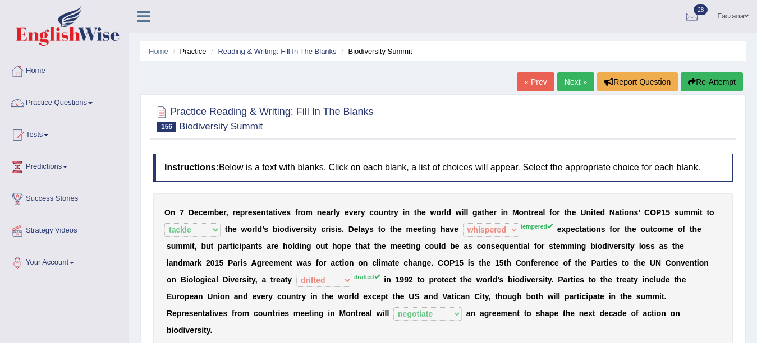
click at [566, 82] on link "Next »" at bounding box center [575, 81] width 37 height 19
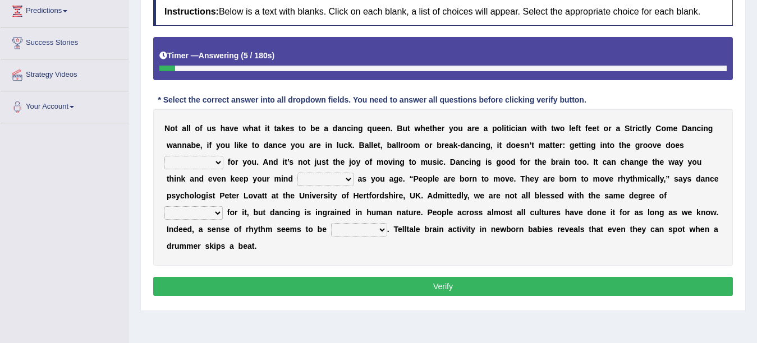
scroll to position [157, 0]
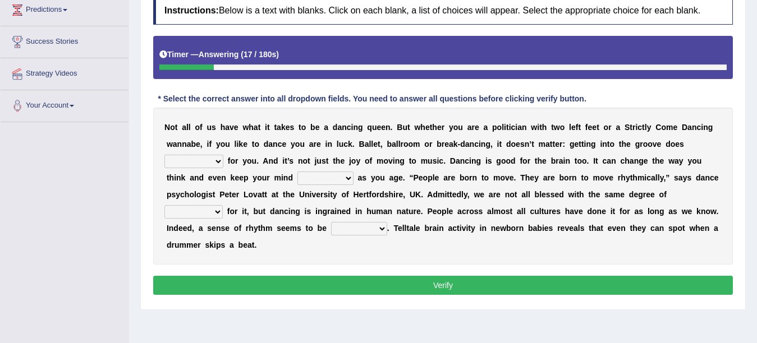
click at [187, 164] on select "wonders businesses researches customers" at bounding box center [193, 161] width 59 height 13
click at [164, 155] on select "wonders businesses researches customers" at bounding box center [193, 161] width 59 height 13
click at [207, 162] on select "wonders businesses researches customers" at bounding box center [193, 161] width 59 height 13
select select "researches"
click at [164, 155] on select "wonders businesses researches customers" at bounding box center [193, 161] width 59 height 13
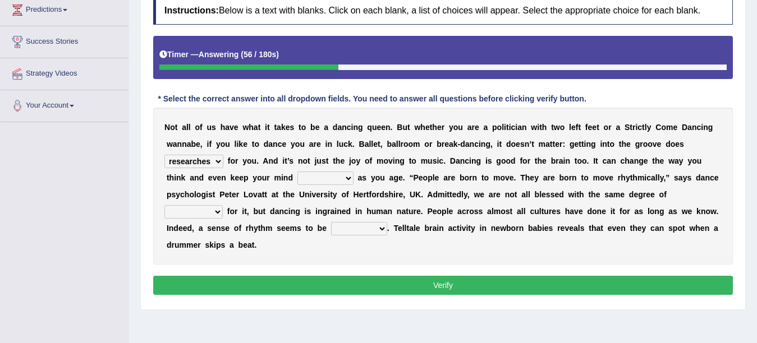
click at [326, 178] on select "closed sharp blank clean" at bounding box center [325, 178] width 56 height 13
select select "sharp"
click at [297, 172] on select "closed sharp blank clean" at bounding box center [325, 178] width 56 height 13
click at [214, 215] on select "success risk uncertainty talent" at bounding box center [193, 211] width 58 height 13
select select "talent"
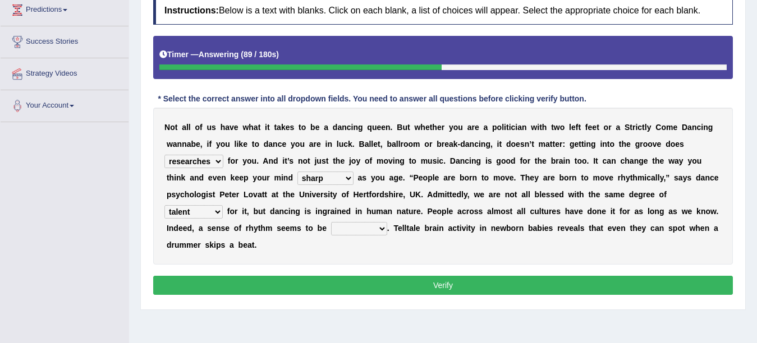
click at [164, 205] on select "success risk uncertainty talent" at bounding box center [193, 211] width 58 height 13
click at [356, 229] on select "initiative indicative inmate innate" at bounding box center [359, 228] width 56 height 13
select select "innate"
click at [331, 222] on select "initiative indicative inmate innate" at bounding box center [359, 228] width 56 height 13
click at [344, 280] on button "Verify" at bounding box center [442, 285] width 579 height 19
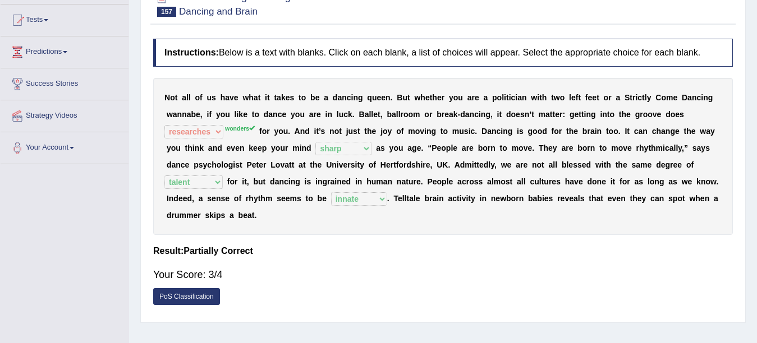
scroll to position [0, 0]
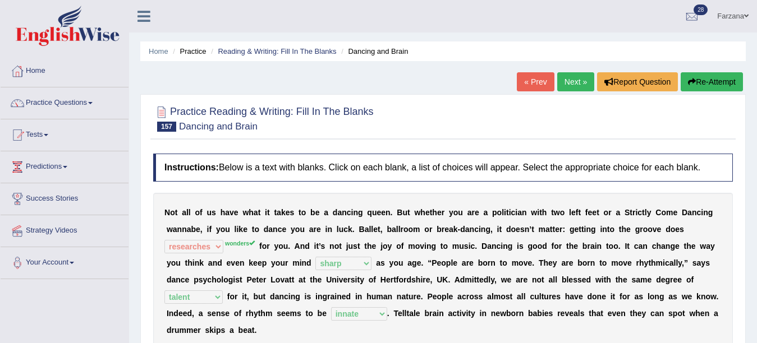
click at [563, 89] on link "Next »" at bounding box center [575, 81] width 37 height 19
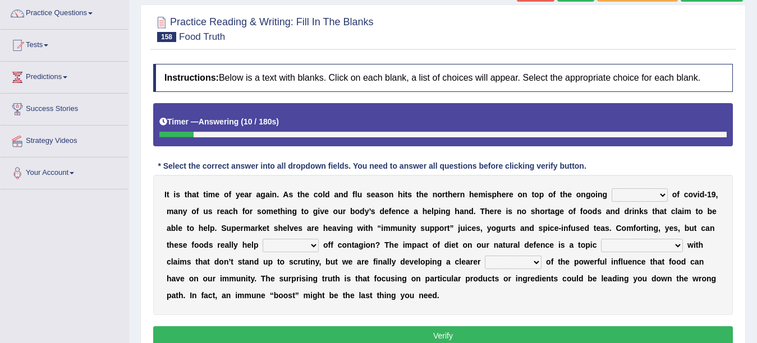
click at [650, 198] on select "ravages savages stages rages" at bounding box center [639, 194] width 56 height 13
click at [611, 188] on select "ravages savages stages rages" at bounding box center [639, 194] width 56 height 13
click at [633, 194] on select "ravages savages stages rages" at bounding box center [639, 194] width 56 height 13
select select "rages"
click at [611, 188] on select "ravages savages stages rages" at bounding box center [639, 194] width 56 height 13
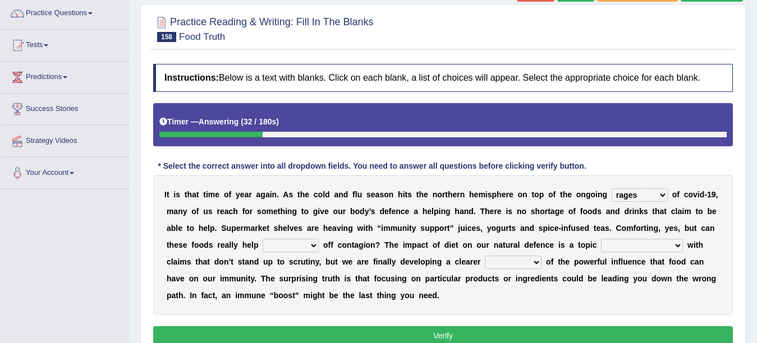
click at [283, 247] on select "crave stave save wave" at bounding box center [291, 245] width 56 height 13
select select "save"
click at [263, 239] on select "crave stave save wave" at bounding box center [291, 245] width 56 height 13
click at [289, 246] on select "crave stave save wave" at bounding box center [291, 245] width 56 height 13
click at [609, 243] on select "strife afterlife rife highlife" at bounding box center [642, 245] width 82 height 13
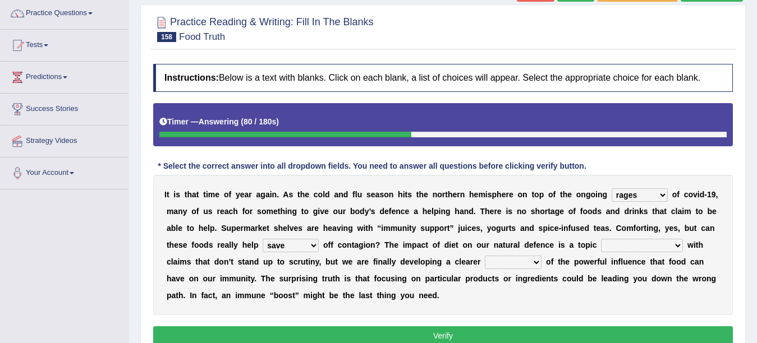
select select "afterlife"
click at [601, 239] on select "strife afterlife rife highlife" at bounding box center [642, 245] width 82 height 13
click at [625, 246] on select "strife afterlife rife highlife" at bounding box center [642, 245] width 82 height 13
click at [418, 265] on b "l" at bounding box center [419, 261] width 2 height 9
click at [486, 261] on select "sound picture speech instruction" at bounding box center [513, 262] width 57 height 13
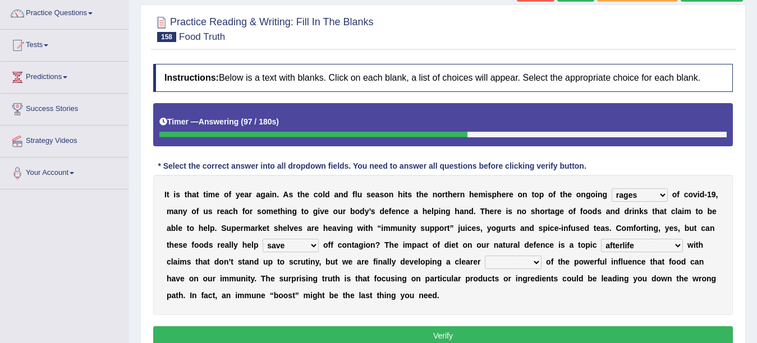
click at [424, 305] on div "I t i s t h a t t i m e o f y e a r a g a i n . A s t h e c o l d a n d f l u s…" at bounding box center [442, 245] width 579 height 140
click at [485, 259] on select "sound picture speech instruction" at bounding box center [513, 262] width 57 height 13
click at [485, 256] on select "sound picture speech instruction" at bounding box center [513, 262] width 57 height 13
click at [485, 261] on select "sound picture speech instruction" at bounding box center [513, 262] width 57 height 13
select select "speech"
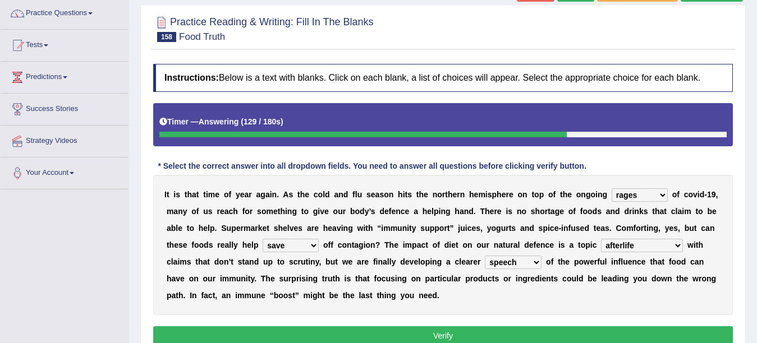
click at [485, 256] on select "sound picture speech instruction" at bounding box center [513, 262] width 57 height 13
click at [427, 340] on button "Verify" at bounding box center [442, 335] width 579 height 19
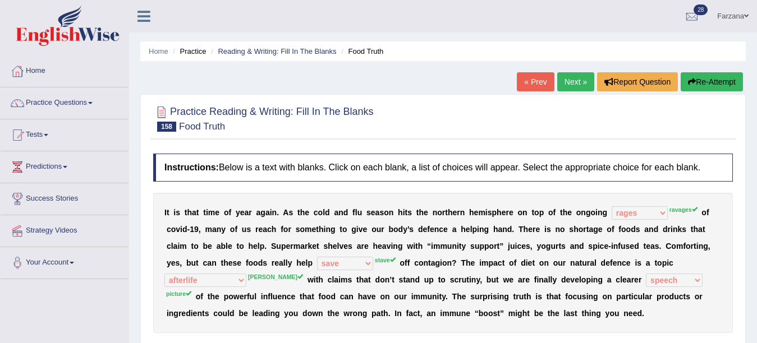
click at [560, 85] on link "Next »" at bounding box center [575, 81] width 37 height 19
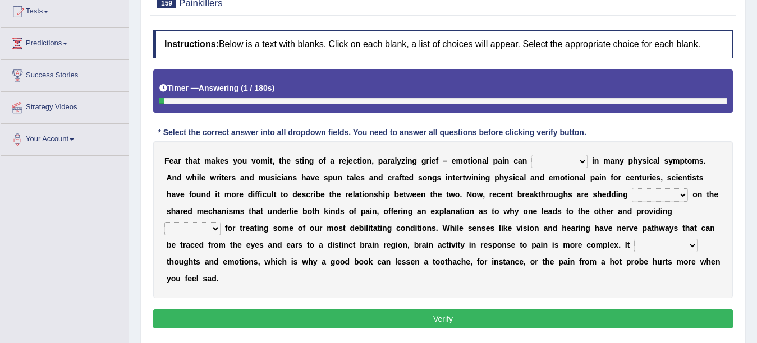
scroll to position [135, 0]
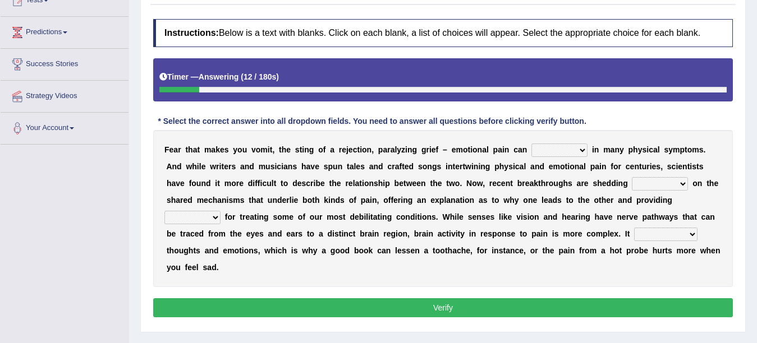
click at [575, 149] on select "manifest infest coerce rifest" at bounding box center [559, 150] width 56 height 13
select select "manifest"
click at [531, 144] on select "manifest infest coerce rifest" at bounding box center [559, 150] width 56 height 13
click at [661, 185] on select "torchlight lamp light beam" at bounding box center [660, 183] width 56 height 13
select select "lamp"
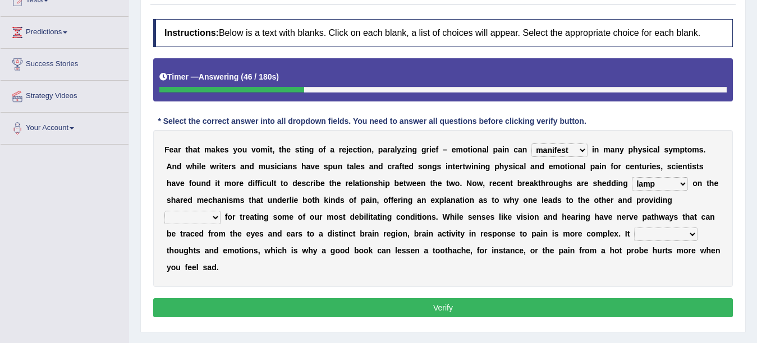
click at [632, 177] on select "torchlight lamp light beam" at bounding box center [660, 183] width 56 height 13
click at [645, 184] on select "torchlight lamp light beam" at bounding box center [660, 183] width 56 height 13
click at [362, 220] on b "b" at bounding box center [361, 217] width 5 height 9
click at [194, 215] on select "venues retinues revenues avenues" at bounding box center [192, 217] width 56 height 13
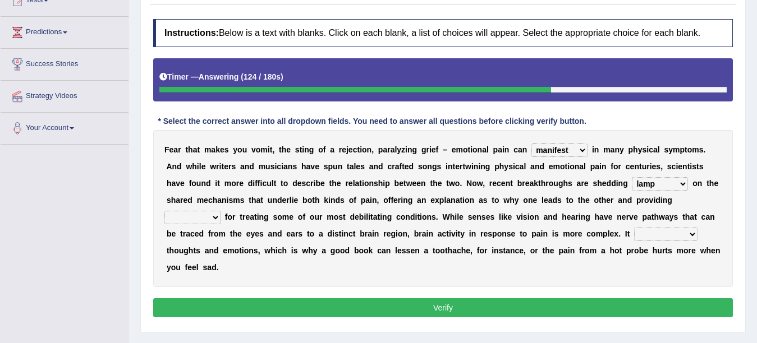
click at [201, 218] on select "venues retinues revenues avenues" at bounding box center [192, 217] width 56 height 13
click at [174, 220] on select "venues retinues revenues avenues" at bounding box center [192, 217] width 56 height 13
click at [192, 215] on select "venues retinues revenues avenues" at bounding box center [192, 217] width 56 height 13
select select "retinues"
click at [164, 211] on select "venues retinues revenues avenues" at bounding box center [192, 217] width 56 height 13
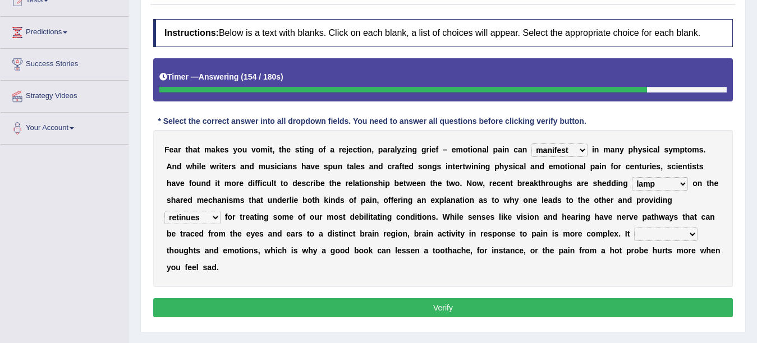
click at [661, 237] on select "incorporates investigates indicts intertwines" at bounding box center [665, 234] width 63 height 13
click at [634, 228] on select "incorporates investigates indicts intertwines" at bounding box center [665, 234] width 63 height 13
click at [652, 230] on select "incorporates investigates indicts intertwines" at bounding box center [665, 234] width 63 height 13
select select "investigates"
click at [634, 228] on select "incorporates investigates indicts intertwines" at bounding box center [665, 234] width 63 height 13
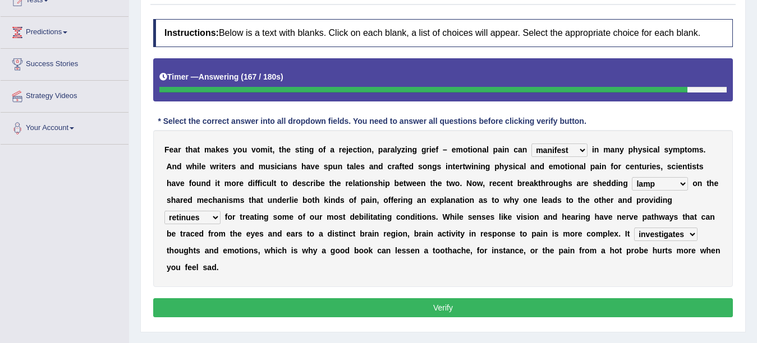
click at [540, 302] on button "Verify" at bounding box center [442, 307] width 579 height 19
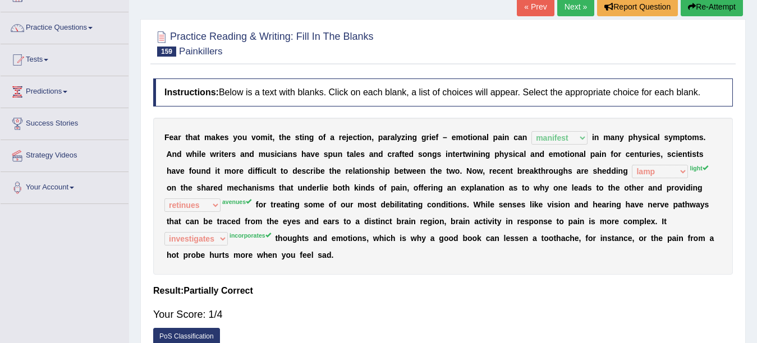
scroll to position [17, 0]
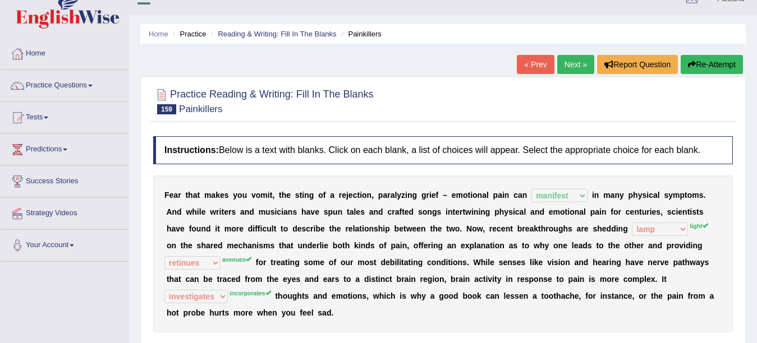
click at [568, 67] on link "Next »" at bounding box center [575, 64] width 37 height 19
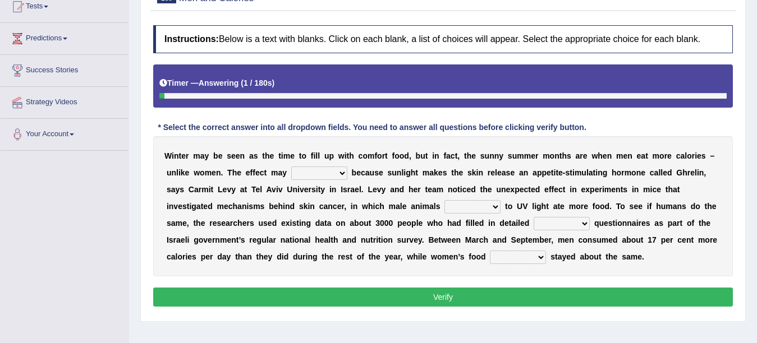
scroll to position [134, 0]
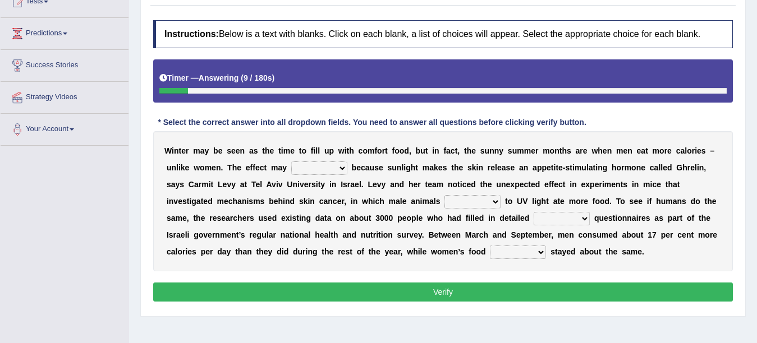
click at [307, 171] on select "resurrect replace occur surprise" at bounding box center [319, 168] width 56 height 13
select select "surprise"
click at [291, 162] on select "resurrect replace occur surprise" at bounding box center [319, 168] width 56 height 13
click at [474, 207] on select "exposing disposed exposed expose" at bounding box center [472, 201] width 56 height 13
select select "exposing"
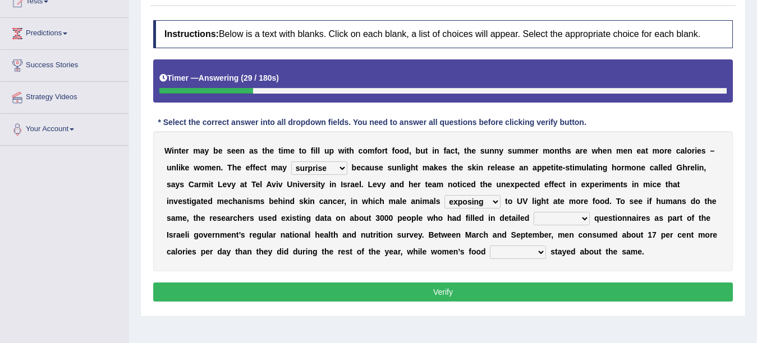
click at [444, 195] on select "exposing disposed exposed expose" at bounding box center [472, 201] width 56 height 13
click at [550, 215] on select "technical minor dietary scientific" at bounding box center [561, 218] width 56 height 13
select select "technical"
click at [533, 212] on select "technical minor dietary scientific" at bounding box center [561, 218] width 56 height 13
click at [504, 252] on select "outtake uptake undertake intake" at bounding box center [518, 252] width 56 height 13
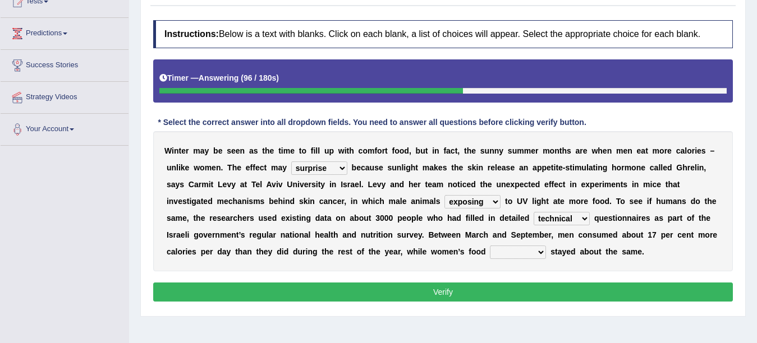
select select "uptake"
click at [490, 246] on select "outtake uptake undertake intake" at bounding box center [518, 252] width 56 height 13
click at [512, 283] on button "Verify" at bounding box center [442, 292] width 579 height 19
click at [512, 283] on div "Home Practice Reading & Writing: Fill In The Blanks Men and Calories « Prev Nex…" at bounding box center [443, 146] width 628 height 561
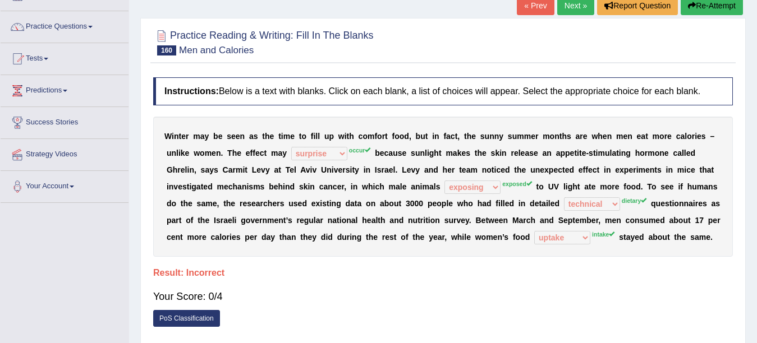
scroll to position [0, 0]
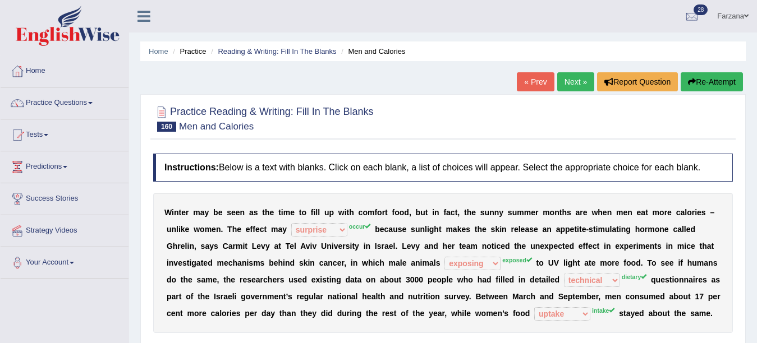
click at [565, 78] on link "Next »" at bounding box center [575, 81] width 37 height 19
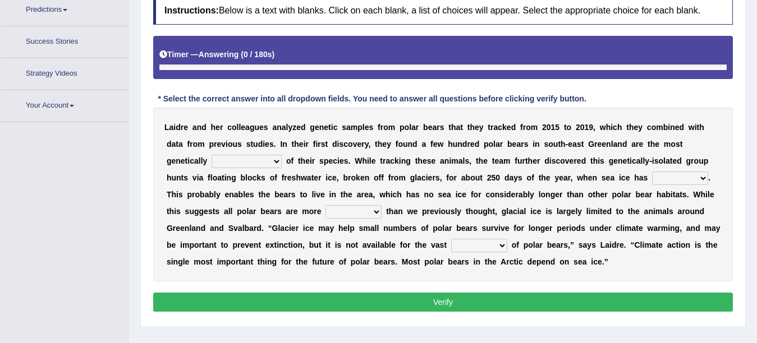
scroll to position [176, 0]
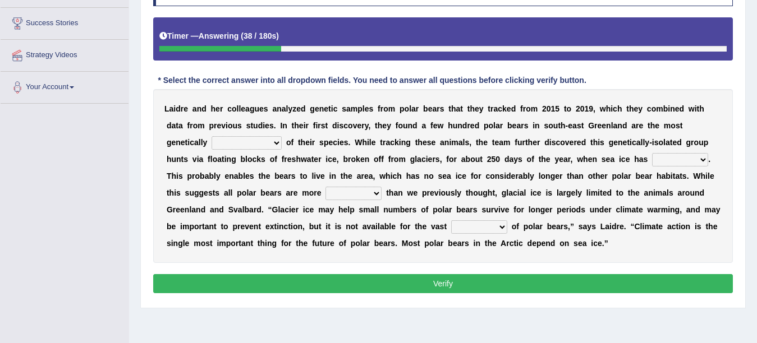
click at [233, 145] on select "articulated correlated isolated overpopulated" at bounding box center [246, 142] width 70 height 13
select select "overpopulated"
click at [211, 136] on select "articulated correlated isolated overpopulated" at bounding box center [246, 142] width 70 height 13
click at [673, 157] on select "pelted belted melted felted" at bounding box center [680, 159] width 56 height 13
select select "melted"
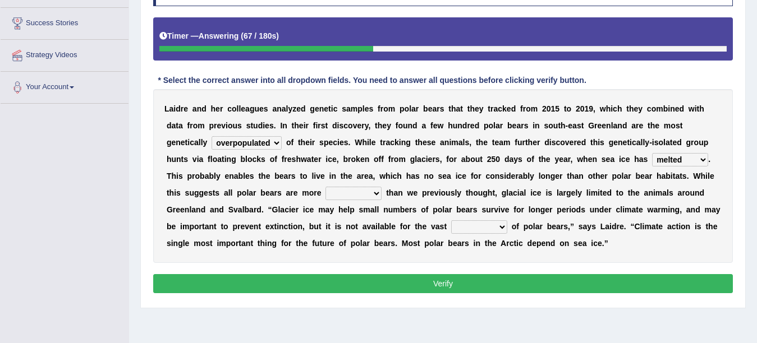
click at [652, 153] on select "pelted belted melted felted" at bounding box center [680, 159] width 56 height 13
click at [370, 190] on select "emollient resilient salient redundant" at bounding box center [353, 193] width 56 height 13
click at [485, 228] on select "minority familiarity singularity majority" at bounding box center [479, 226] width 56 height 13
click at [378, 252] on div "L a i d r e a n d h e r c o l l e a g u e s a n a l y z e d g e n e t i c s a m…" at bounding box center [442, 176] width 579 height 174
click at [480, 225] on select "minority familiarity singularity majority" at bounding box center [479, 226] width 56 height 13
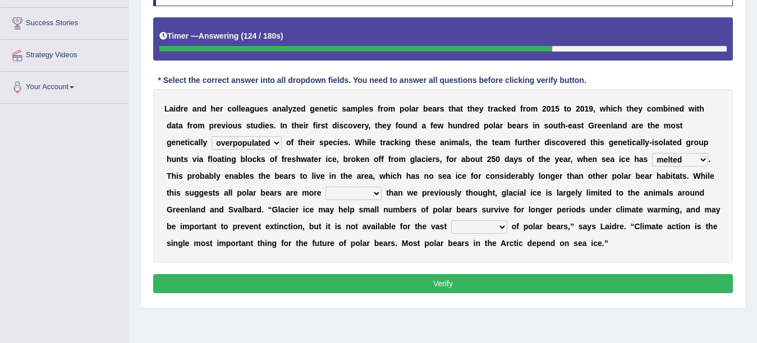
select select "minority"
click at [451, 220] on select "minority familiarity singularity majority" at bounding box center [479, 226] width 56 height 13
click at [359, 195] on select "emollient resilient salient redundant" at bounding box center [353, 193] width 56 height 13
click at [360, 196] on select "emollient resilient salient redundant" at bounding box center [353, 193] width 56 height 13
select select "salient"
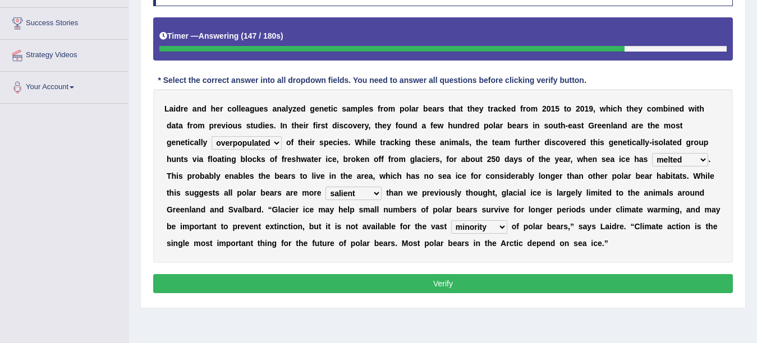
click at [325, 187] on select "emollient resilient salient redundant" at bounding box center [353, 193] width 56 height 13
click at [326, 291] on button "Verify" at bounding box center [442, 283] width 579 height 19
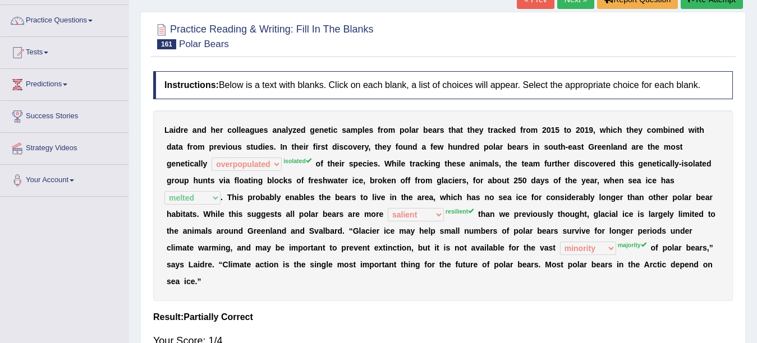
scroll to position [58, 0]
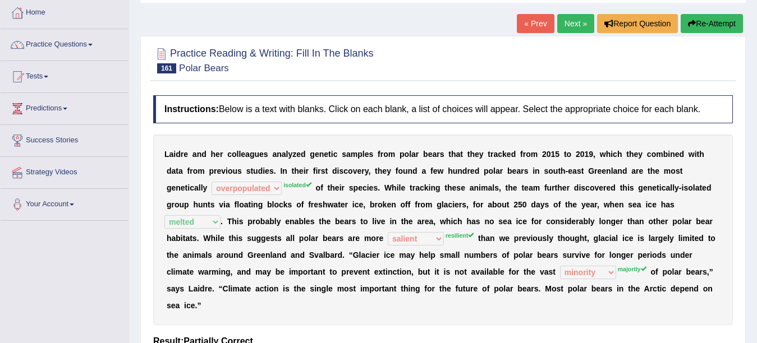
click at [575, 19] on link "Next »" at bounding box center [575, 23] width 37 height 19
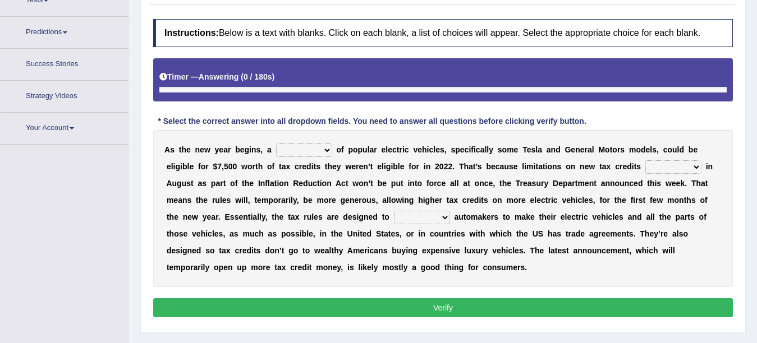
scroll to position [155, 0]
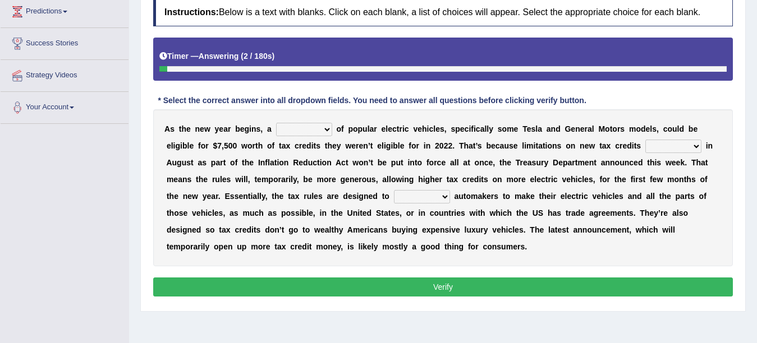
click at [295, 130] on select "population category figure number" at bounding box center [304, 129] width 56 height 13
select select "number"
click at [276, 123] on select "population category figure number" at bounding box center [304, 129] width 56 height 13
click at [665, 148] on select "abstracted attracted redacted enacted" at bounding box center [673, 146] width 56 height 13
select select "enacted"
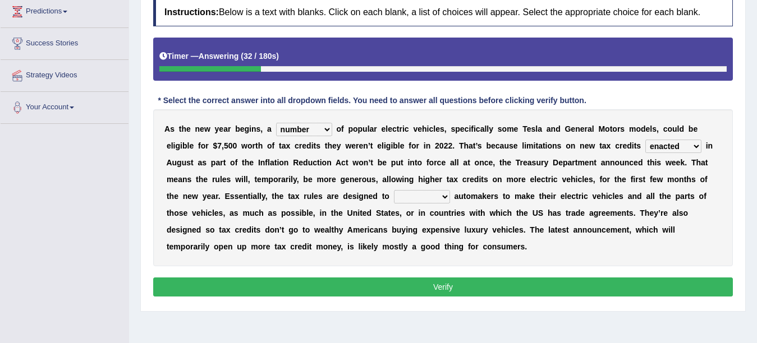
click at [645, 140] on select "abstracted attracted redacted enacted" at bounding box center [673, 146] width 56 height 13
click at [441, 194] on select "incentivize restrain intimidate civilize" at bounding box center [422, 196] width 56 height 13
click at [434, 193] on select "incentivize restrain intimidate civilize" at bounding box center [422, 196] width 56 height 13
select select "incentivize"
click at [394, 190] on select "incentivize restrain intimidate civilize" at bounding box center [422, 196] width 56 height 13
